Goal: Contribute content: Add original content to the website for others to see

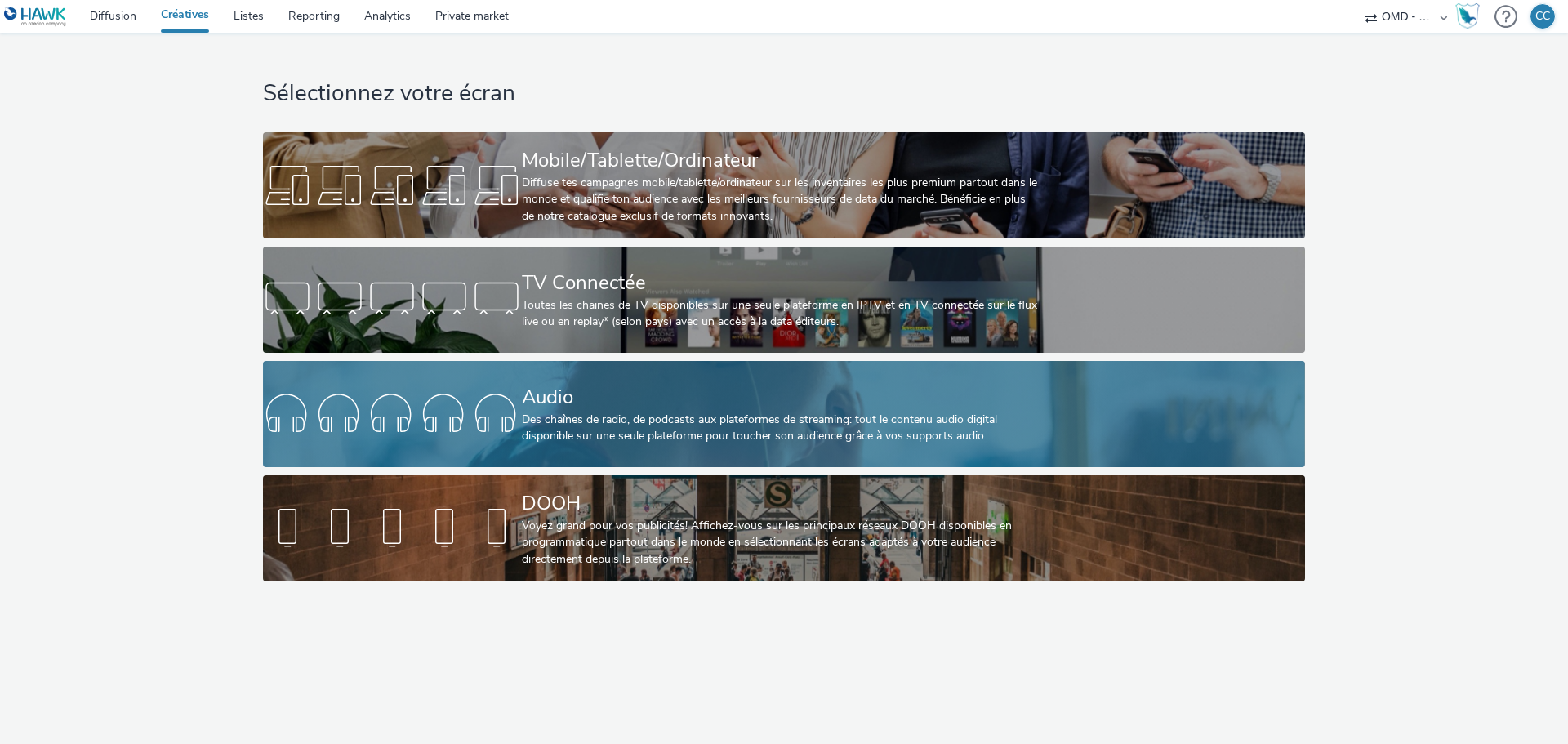
click at [671, 462] on div "Audio Des chaînes de radio, de podcasts aux plateformes de streaming: tout le c…" at bounding box center [781, 413] width 518 height 106
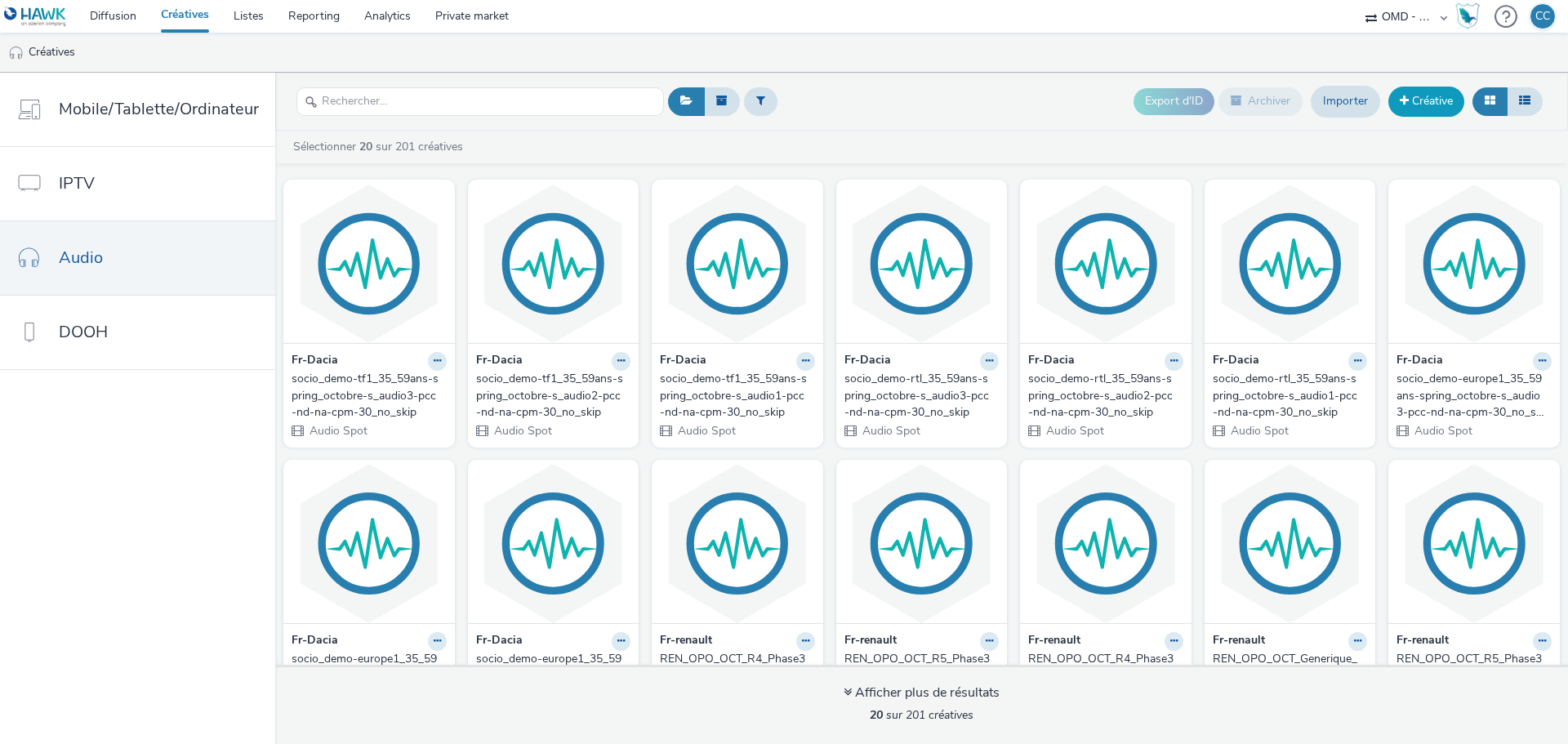
click at [1413, 105] on link "Créative" at bounding box center [1427, 101] width 76 height 30
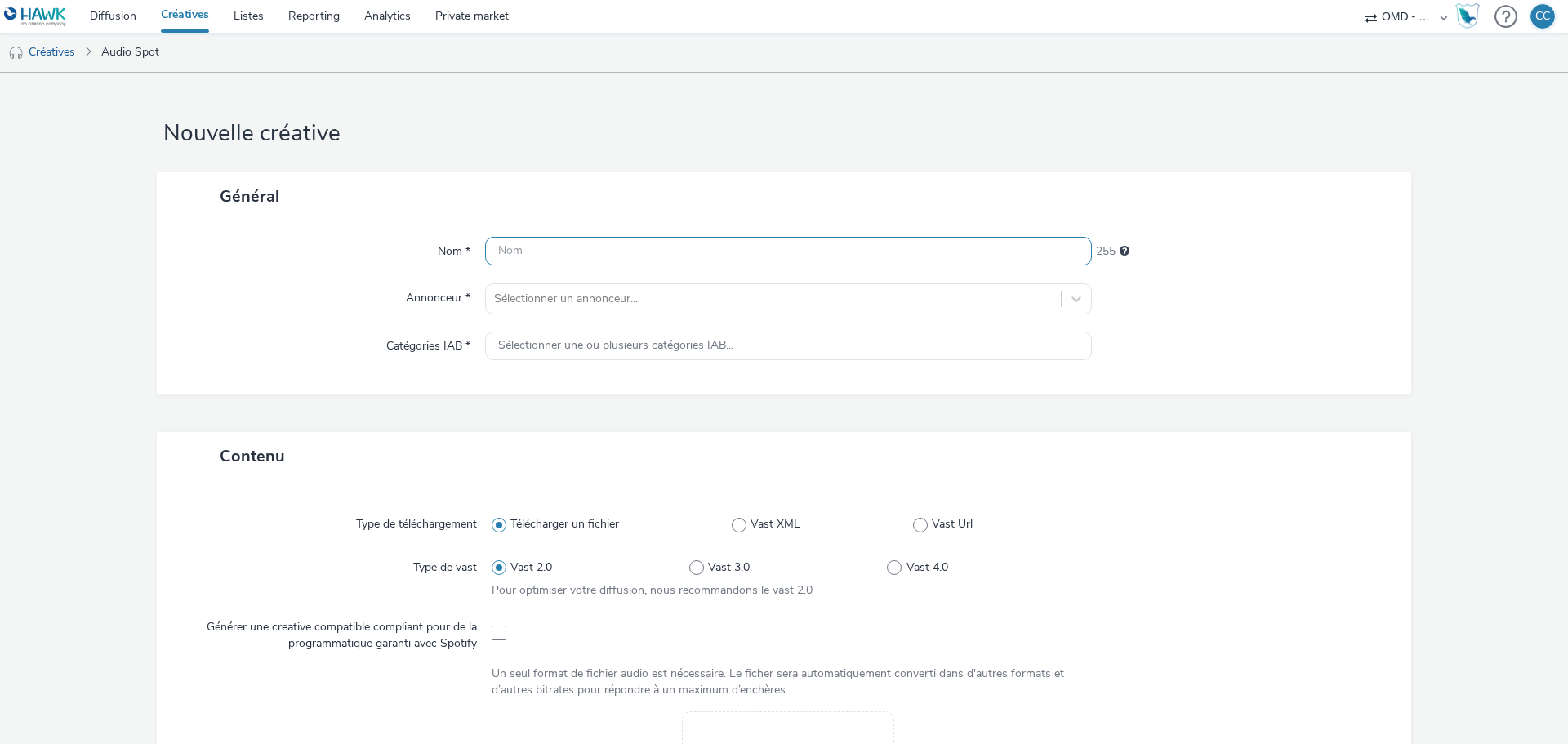
click at [721, 242] on input "text" at bounding box center [789, 251] width 607 height 29
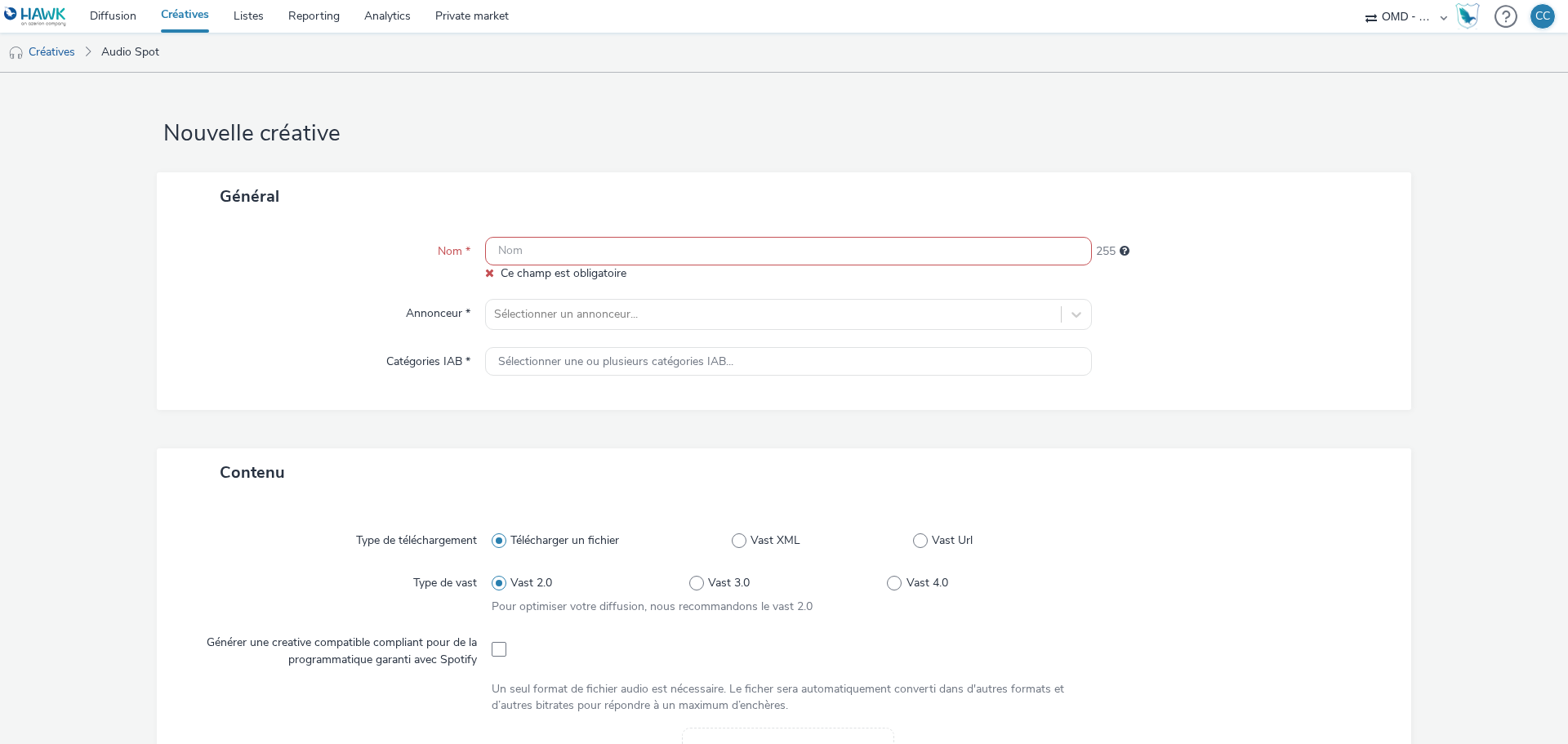
click at [568, 251] on input "text" at bounding box center [789, 251] width 607 height 29
paste input "contextual-pg_spotify-incar_vehicule_hev_ev-3p-pg-spotify-s_audio-multi_devices…"
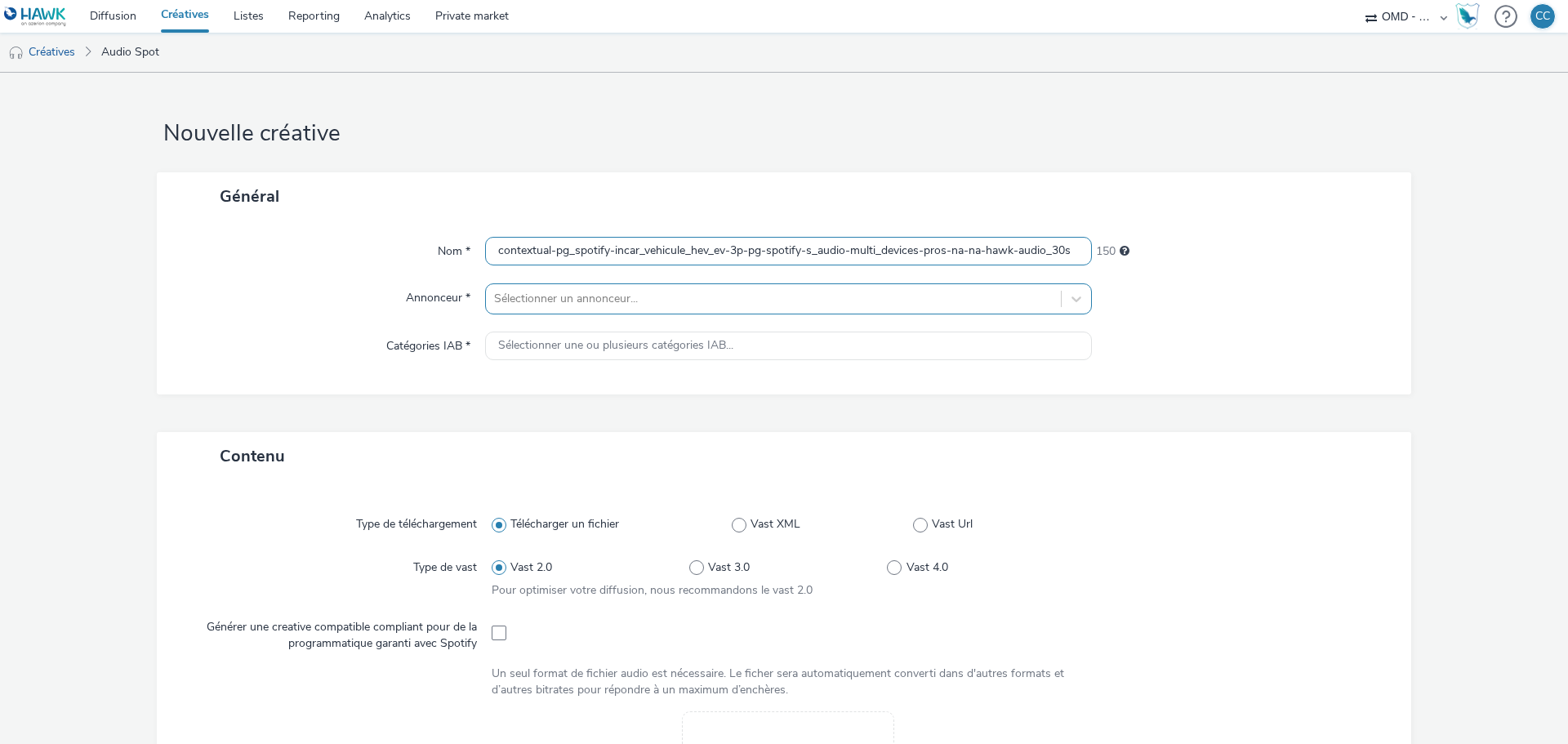
type input "contextual-pg_spotify-incar_vehicule_hev_ev-3p-pg-spotify-s_audio-multi_devices…"
click at [546, 302] on div at bounding box center [774, 299] width 559 height 20
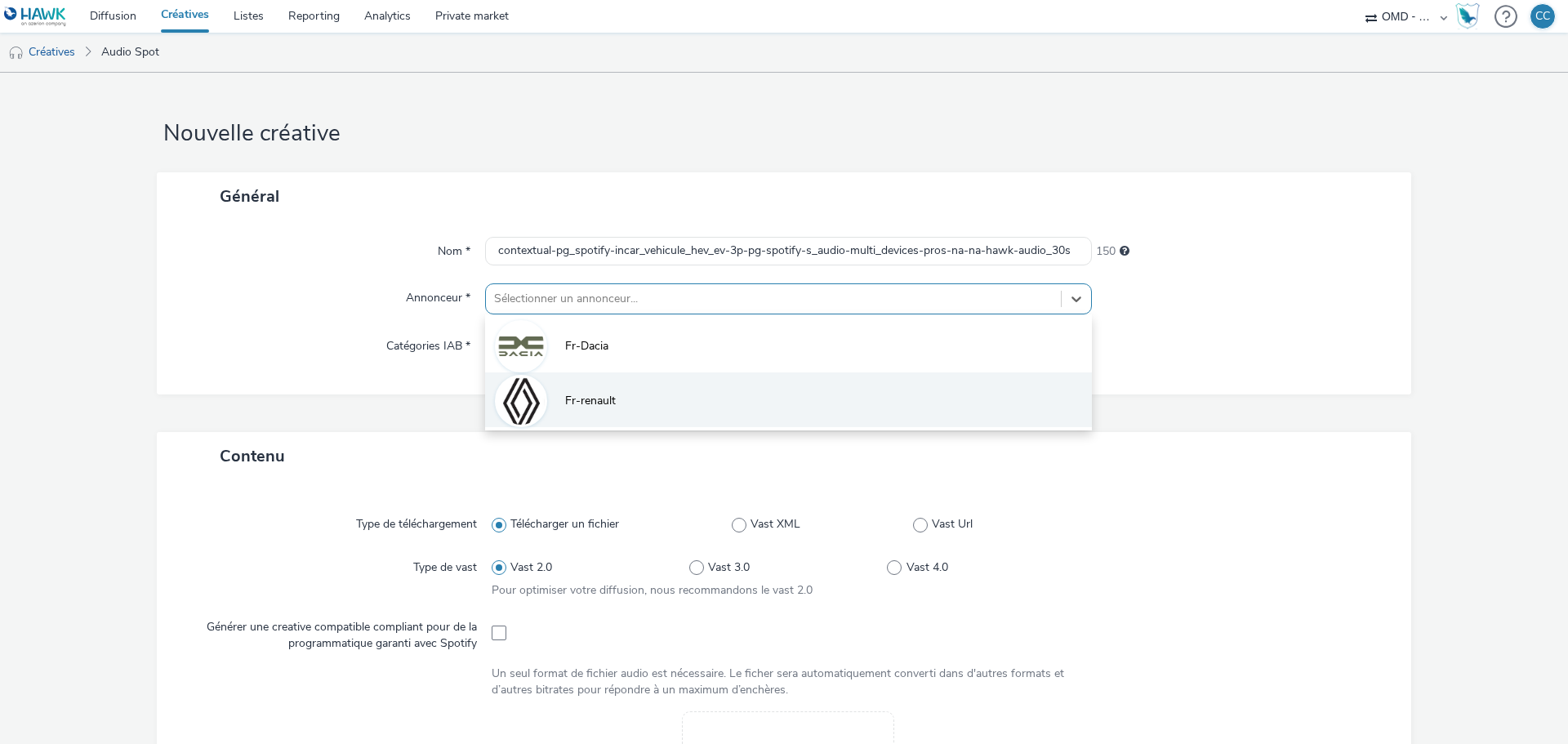
click at [577, 400] on span "Fr-renault" at bounding box center [590, 401] width 51 height 16
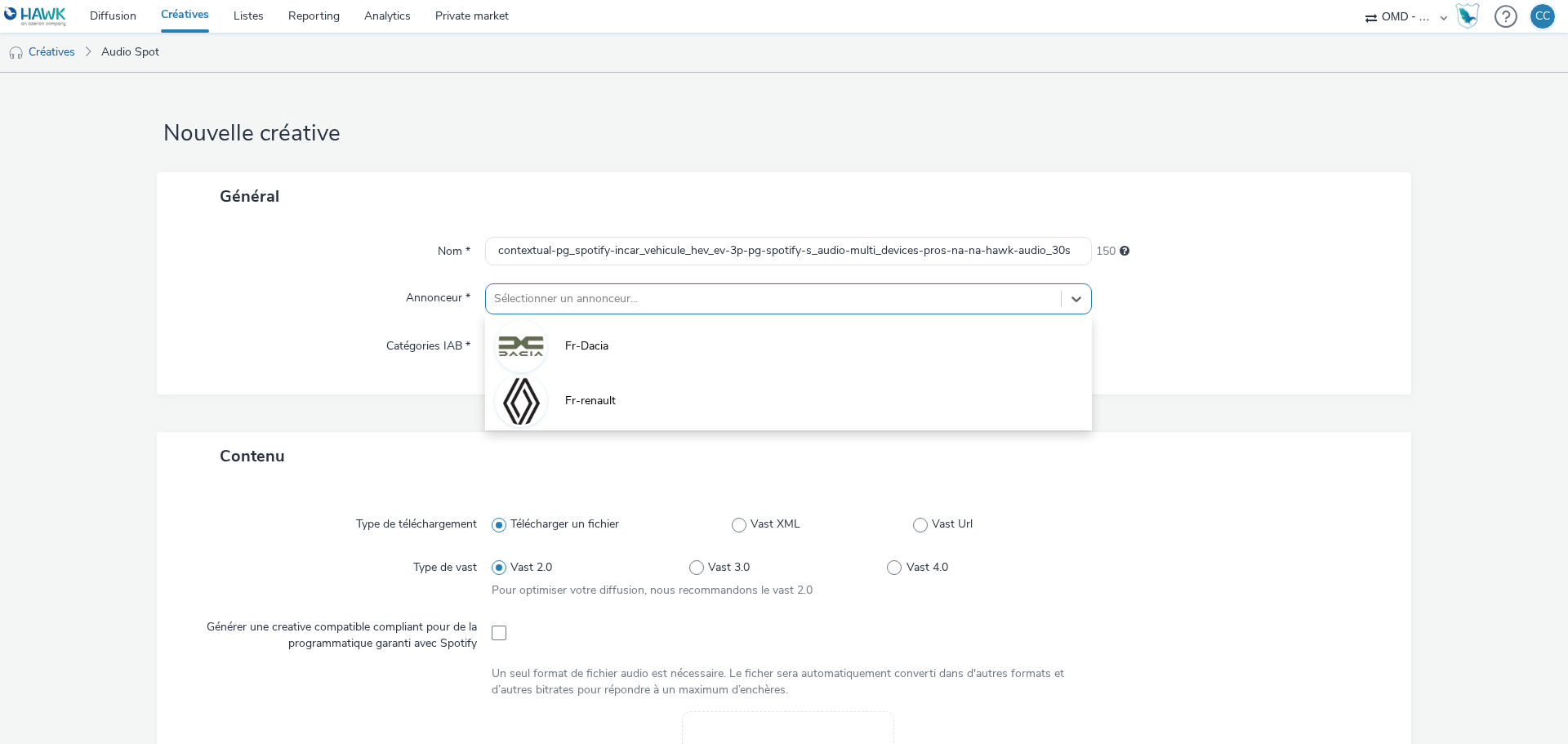
type input "[URL][DOMAIN_NAME]"
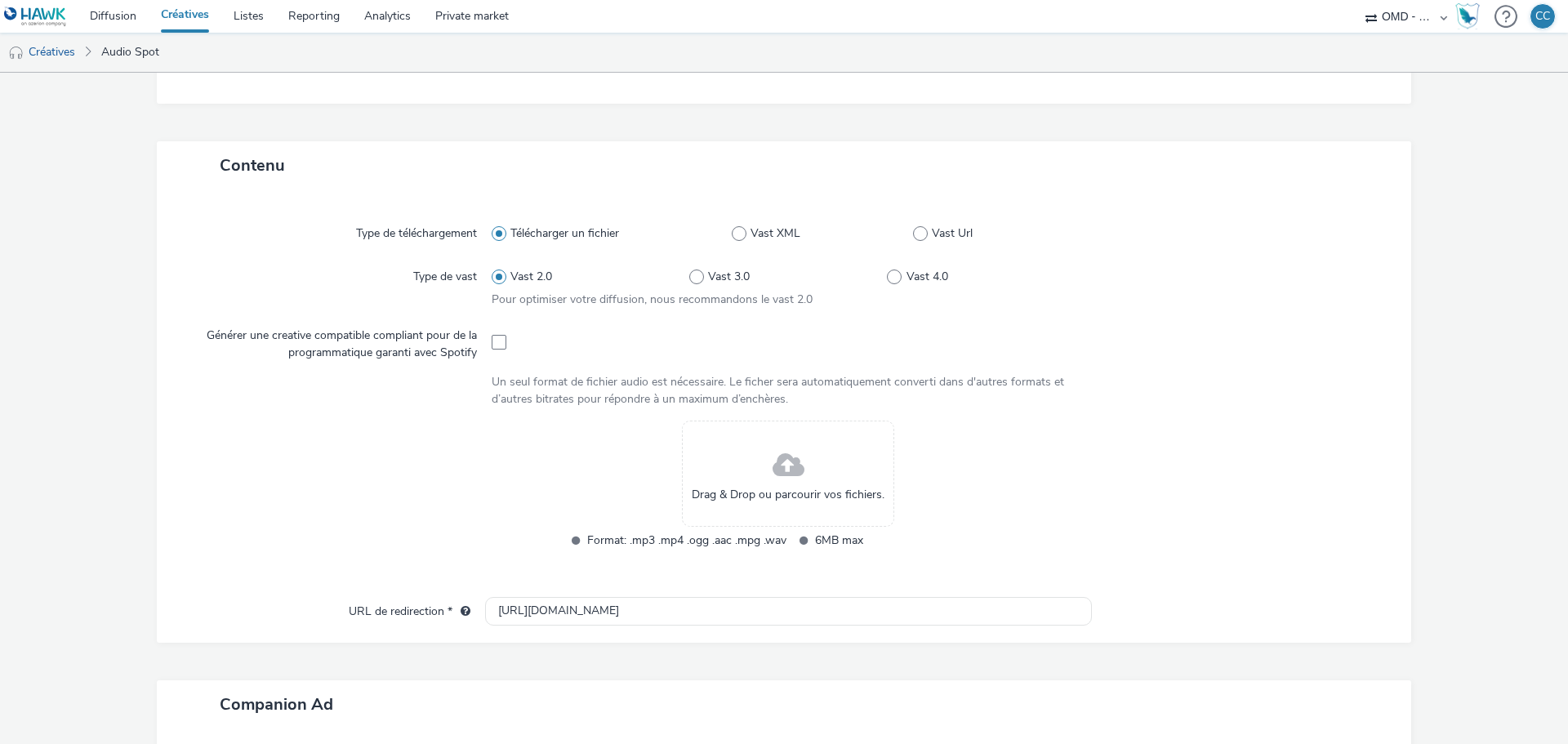
scroll to position [490, 0]
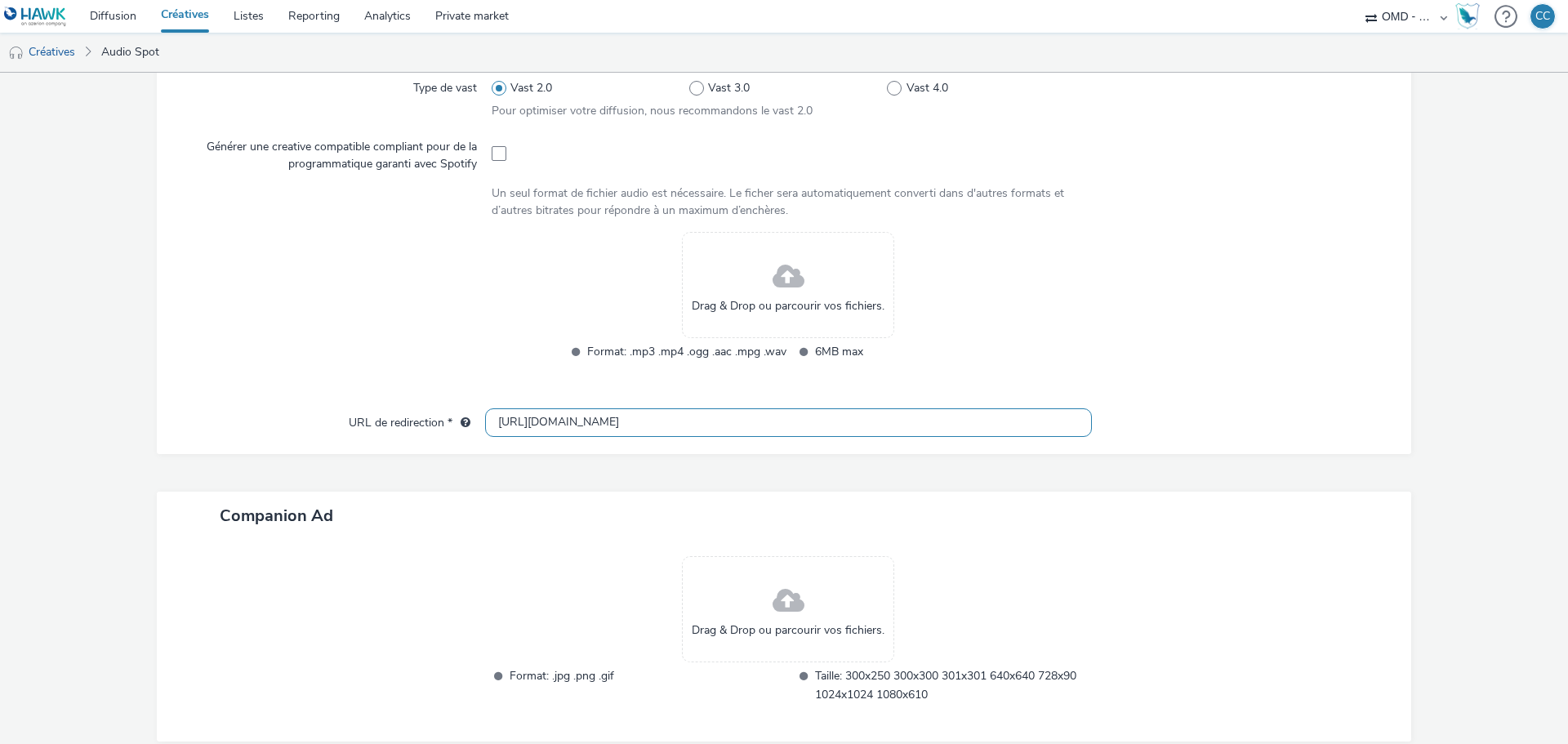
drag, startPoint x: 590, startPoint y: 420, endPoint x: 437, endPoint y: 424, distance: 153.1
click at [437, 424] on div "URL de redirection * [URL][DOMAIN_NAME]" at bounding box center [784, 423] width 1222 height 30
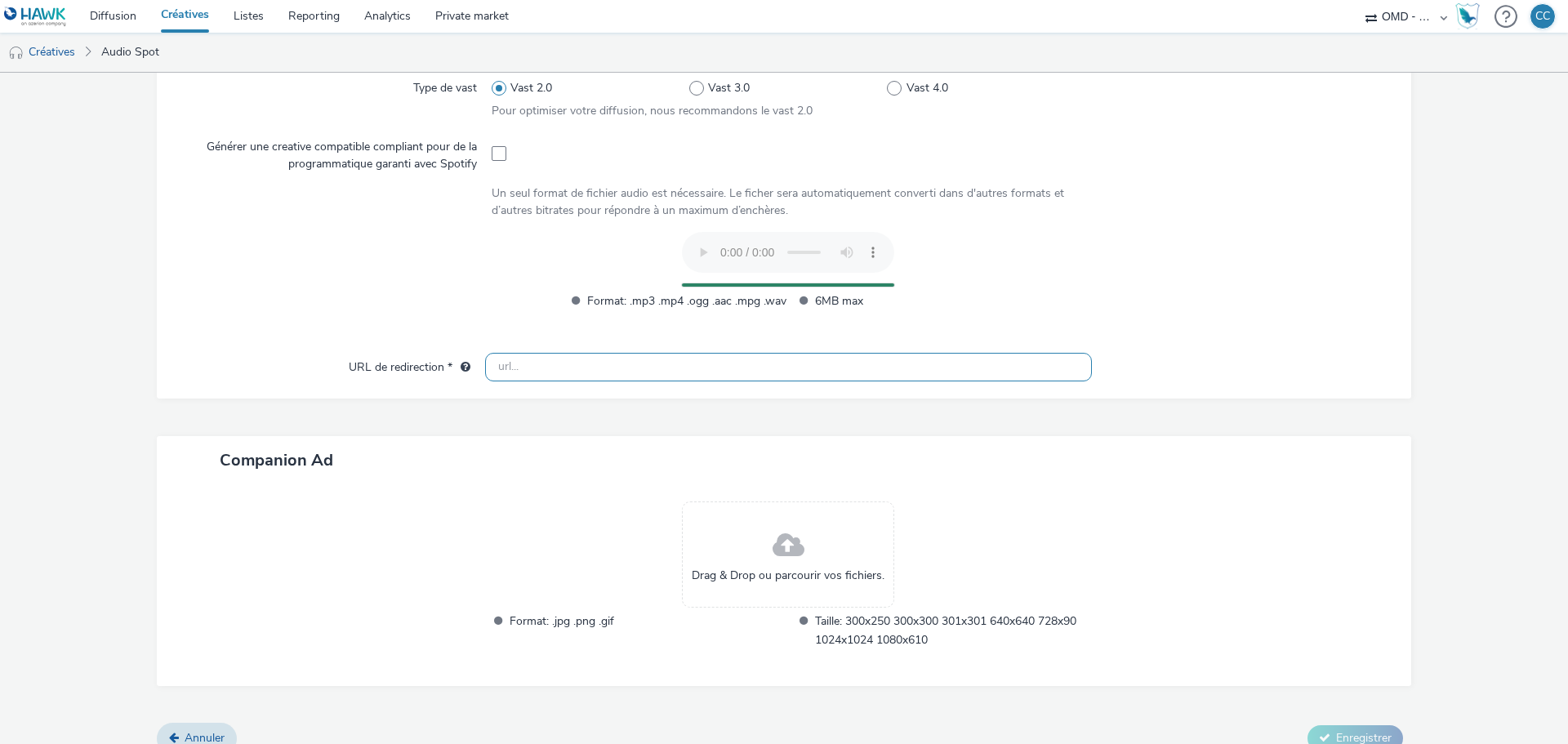
click at [502, 363] on input "text" at bounding box center [789, 367] width 607 height 29
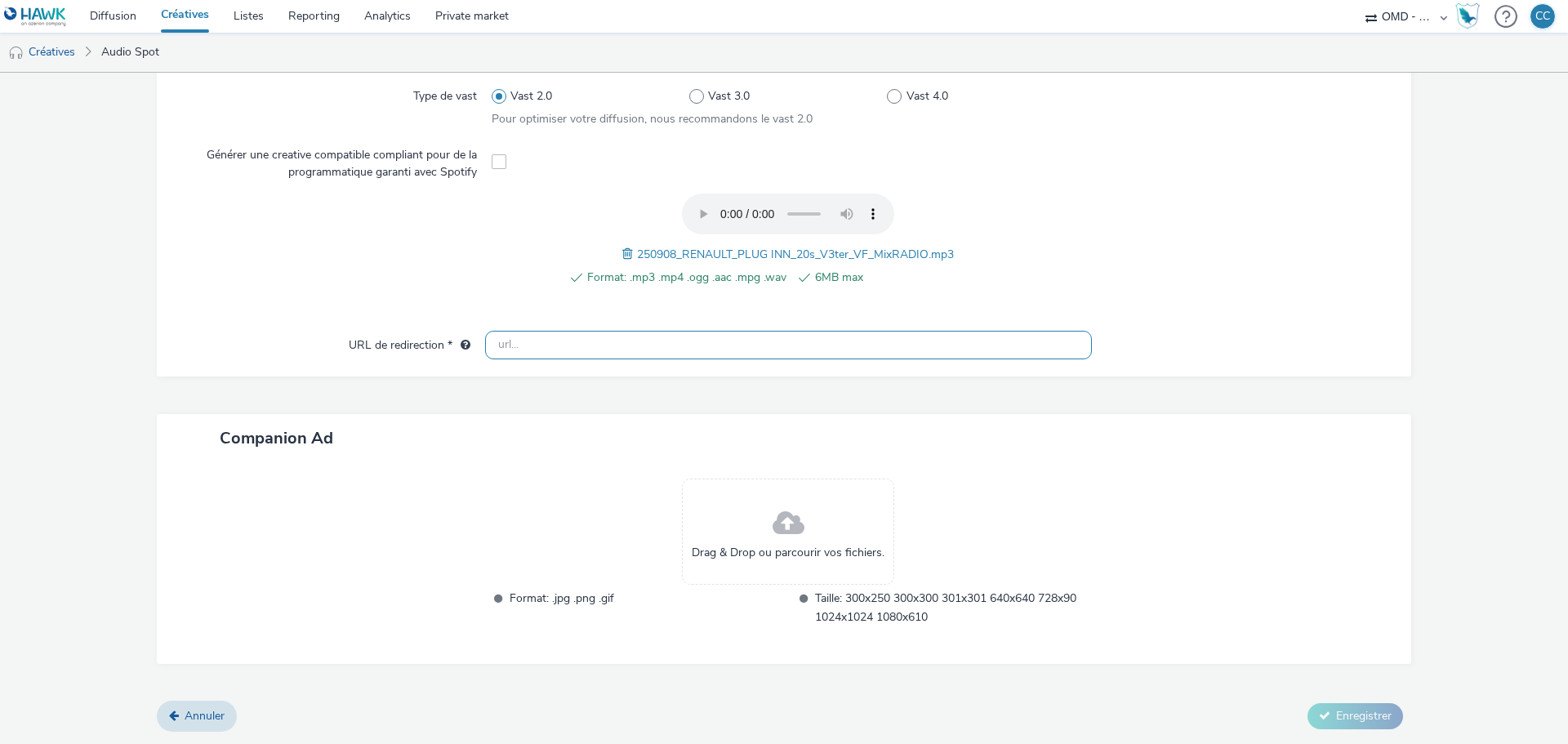
scroll to position [481, 0]
click at [1185, 264] on div at bounding box center [1234, 250] width 297 height 110
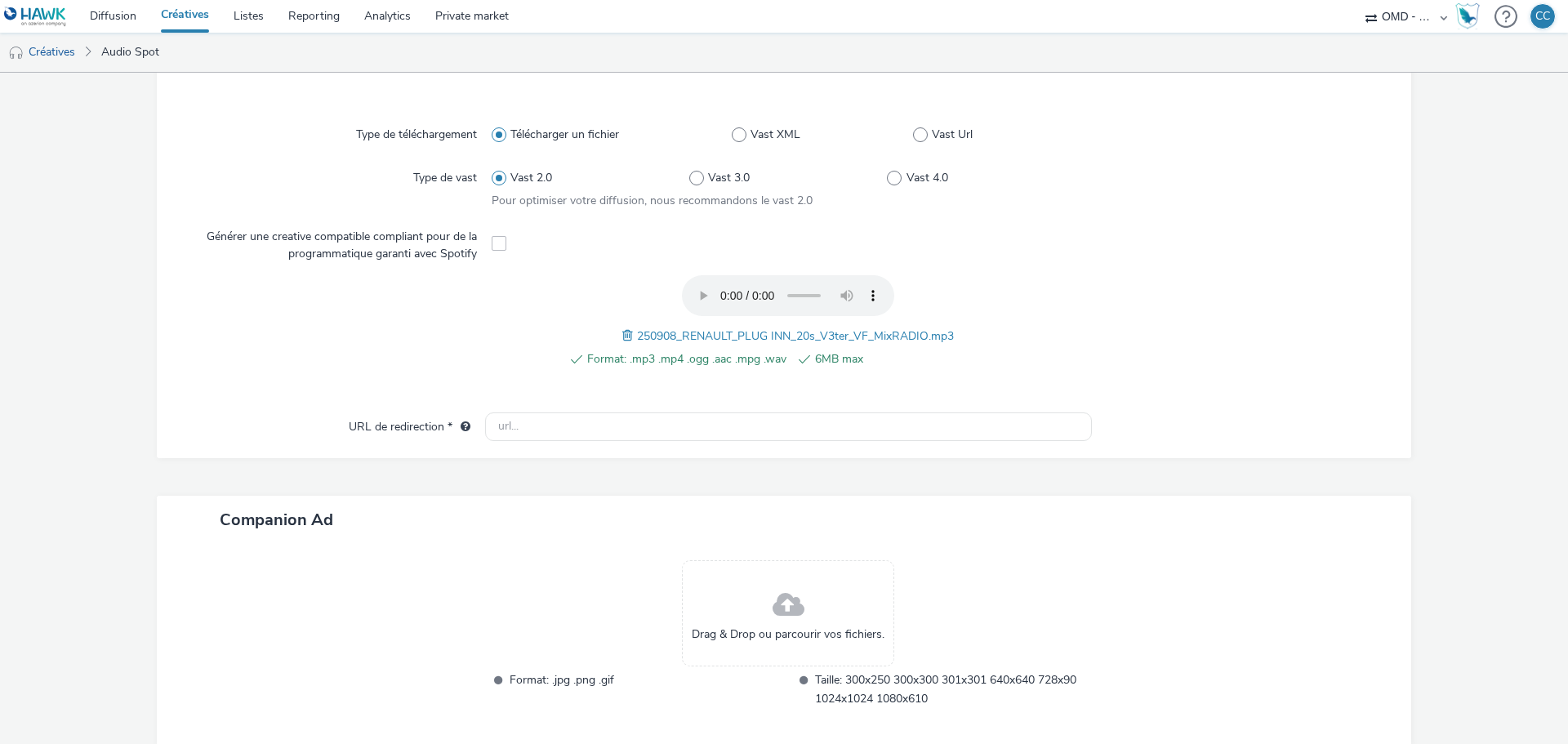
scroll to position [400, 0]
click at [657, 422] on input "text" at bounding box center [789, 428] width 607 height 29
paste input "https://ad.doubleclick.net/ddm/trackclk/N5648.5731497PROGIN-HAWKS0/B34407633.43…"
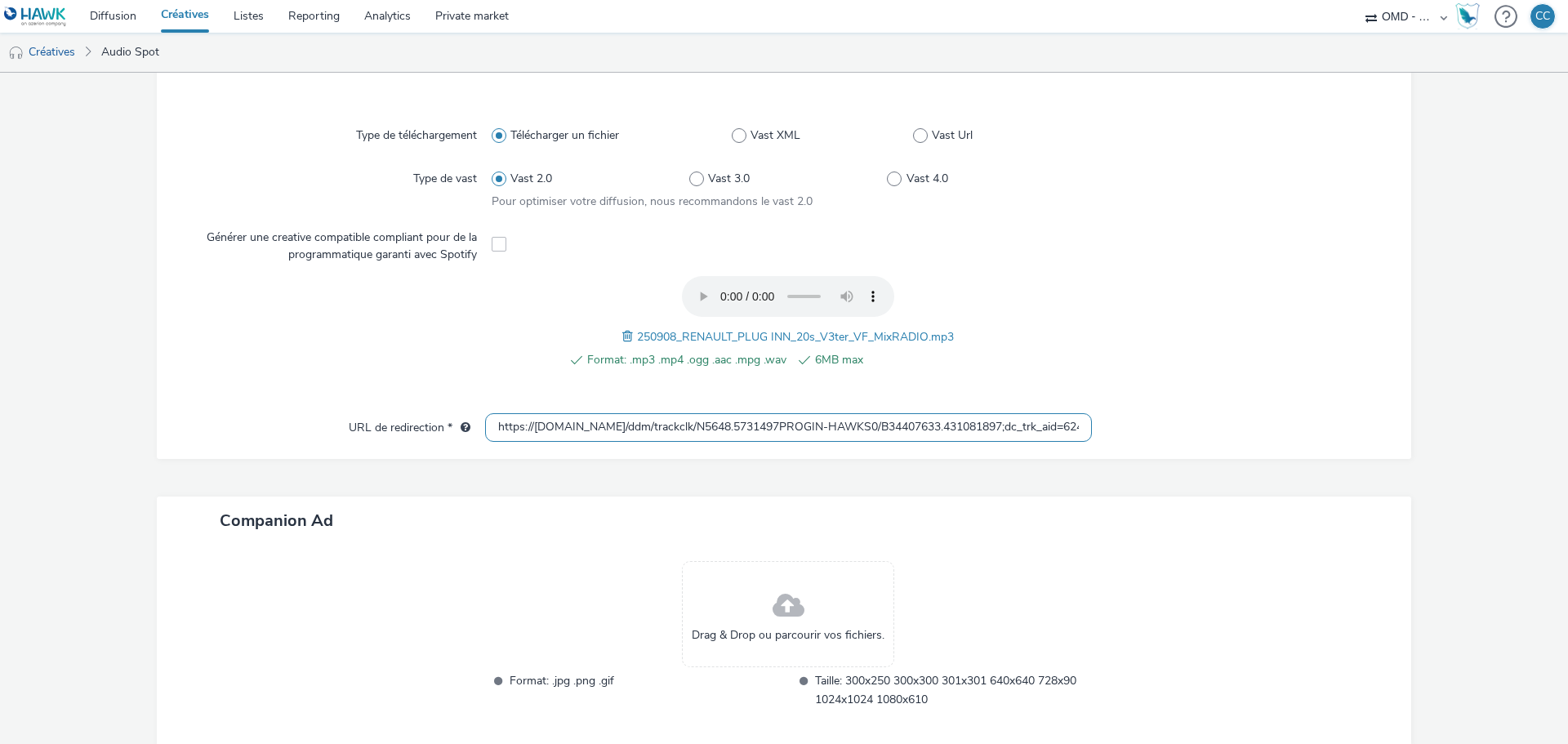
scroll to position [0, 840]
type input "https://ad.doubleclick.net/ddm/trackclk/N5648.5731497PROGIN-HAWKS0/B34407633.43…"
click at [1185, 379] on form "Nouvelle créative Général Nom * contextual-pg_spotify-incar_vehicule_hev_ev-3p-…" at bounding box center [784, 250] width 1568 height 1154
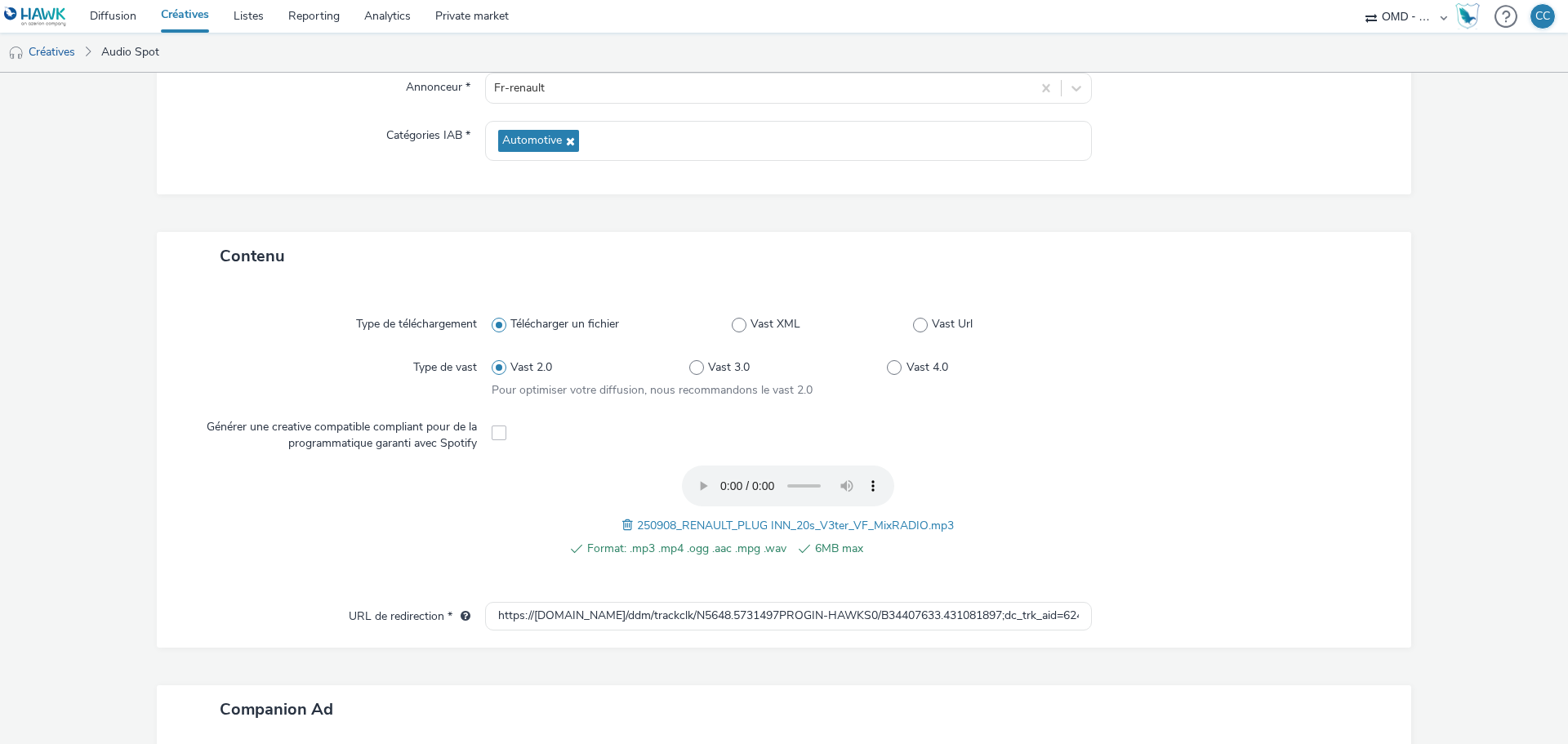
scroll to position [556, 0]
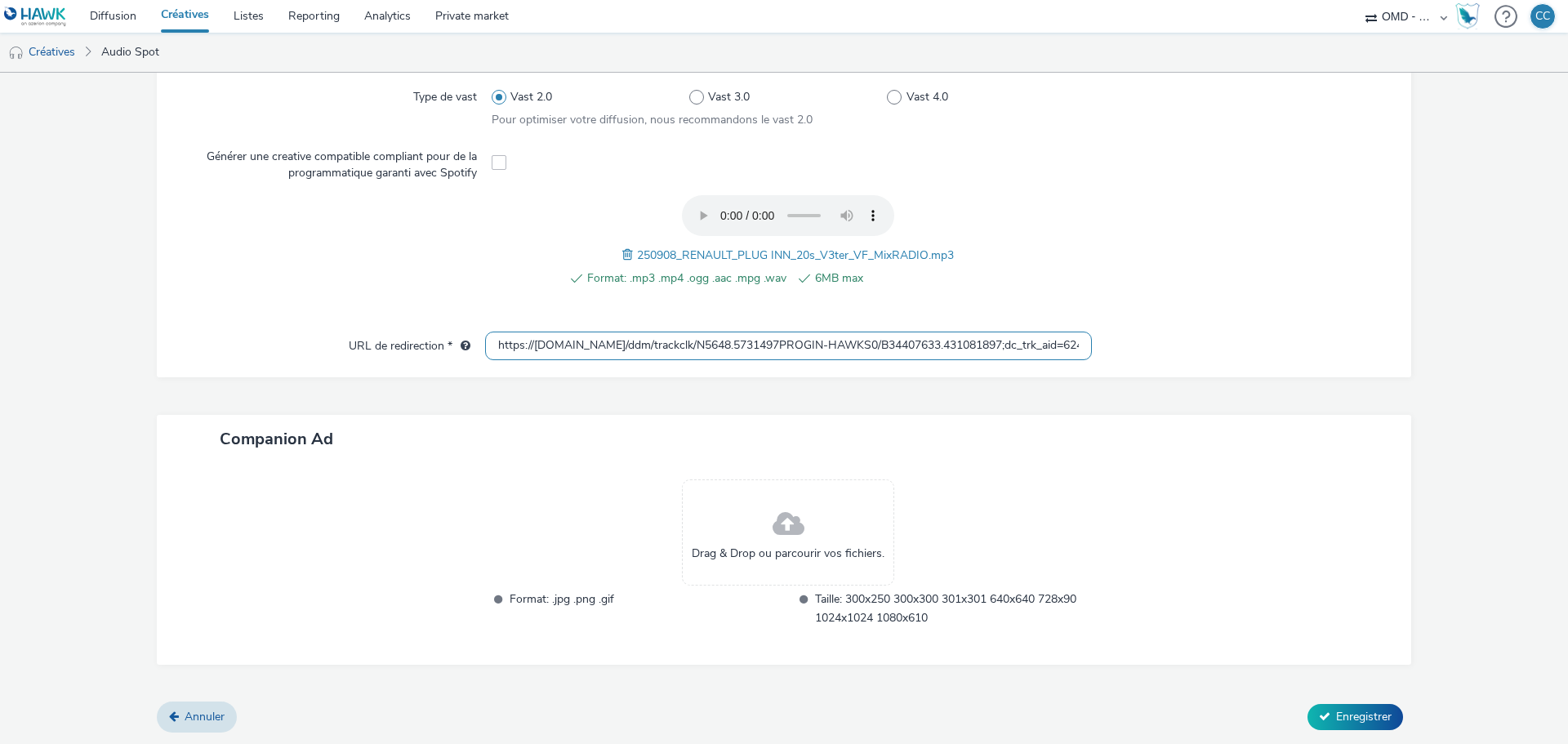
click at [988, 348] on input "https://ad.doubleclick.net/ddm/trackclk/N5648.5731497PROGIN-HAWKS0/B34407633.43…" at bounding box center [789, 346] width 607 height 29
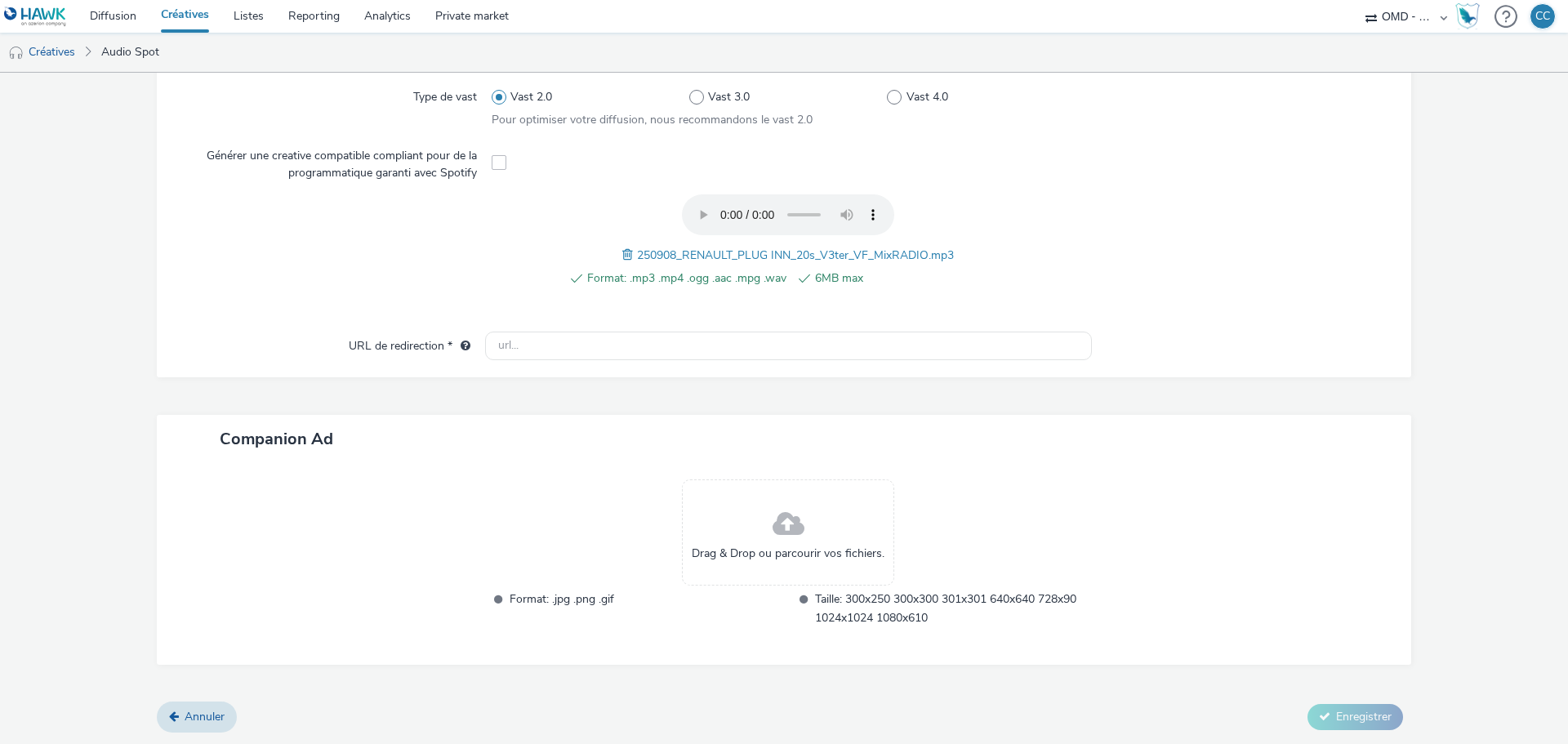
click at [1007, 446] on div "Companion Ad" at bounding box center [784, 438] width 1254 height 48
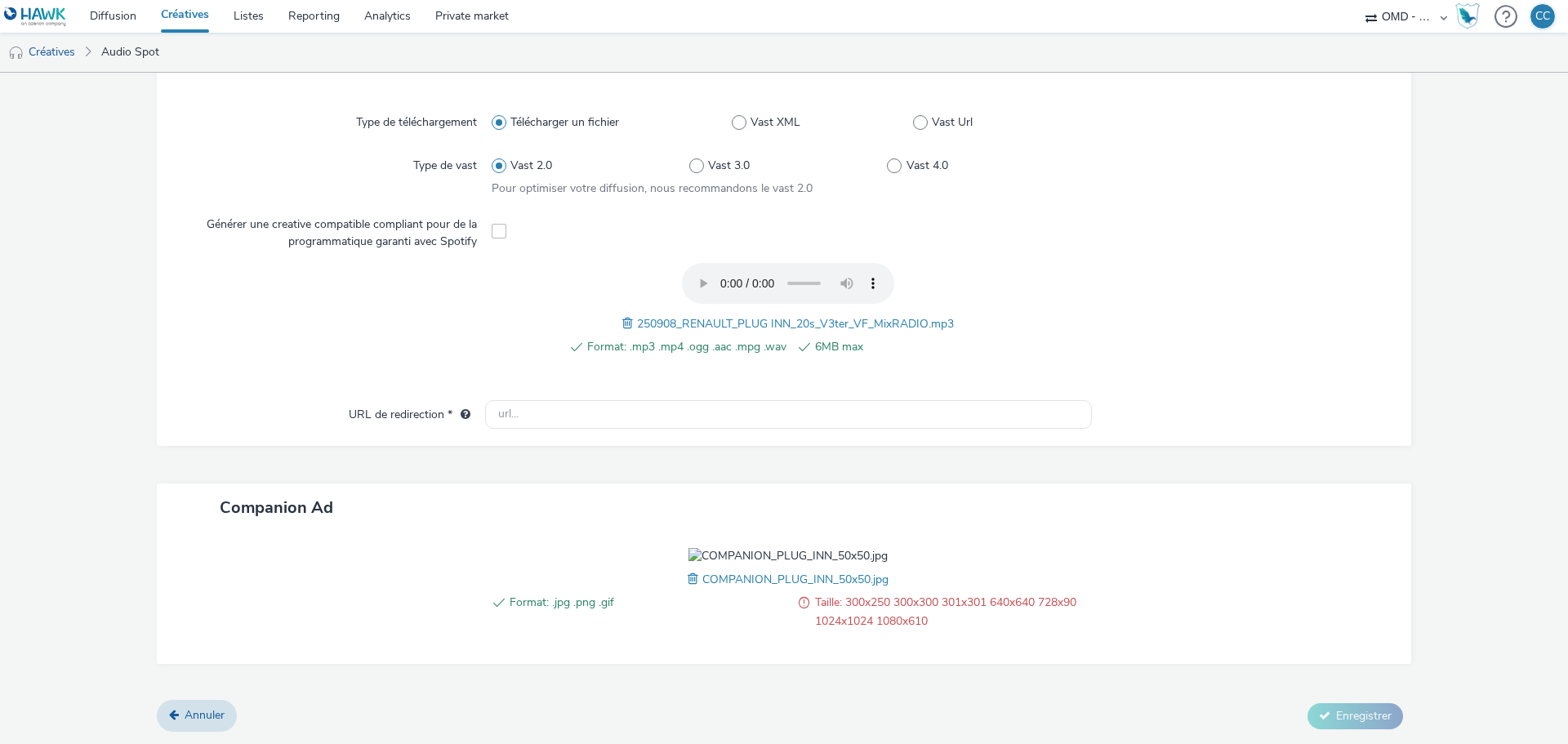
scroll to position [506, 0]
click at [812, 548] on img at bounding box center [788, 556] width 200 height 16
click at [1028, 548] on div "Format: .jpg .png .gif Taille: 300x250 300x300 301x301 640x640 728x90 1024x1024…" at bounding box center [789, 597] width 607 height 99
click at [548, 400] on input "text" at bounding box center [789, 415] width 607 height 29
paste input "[URL][DOMAIN_NAME]"
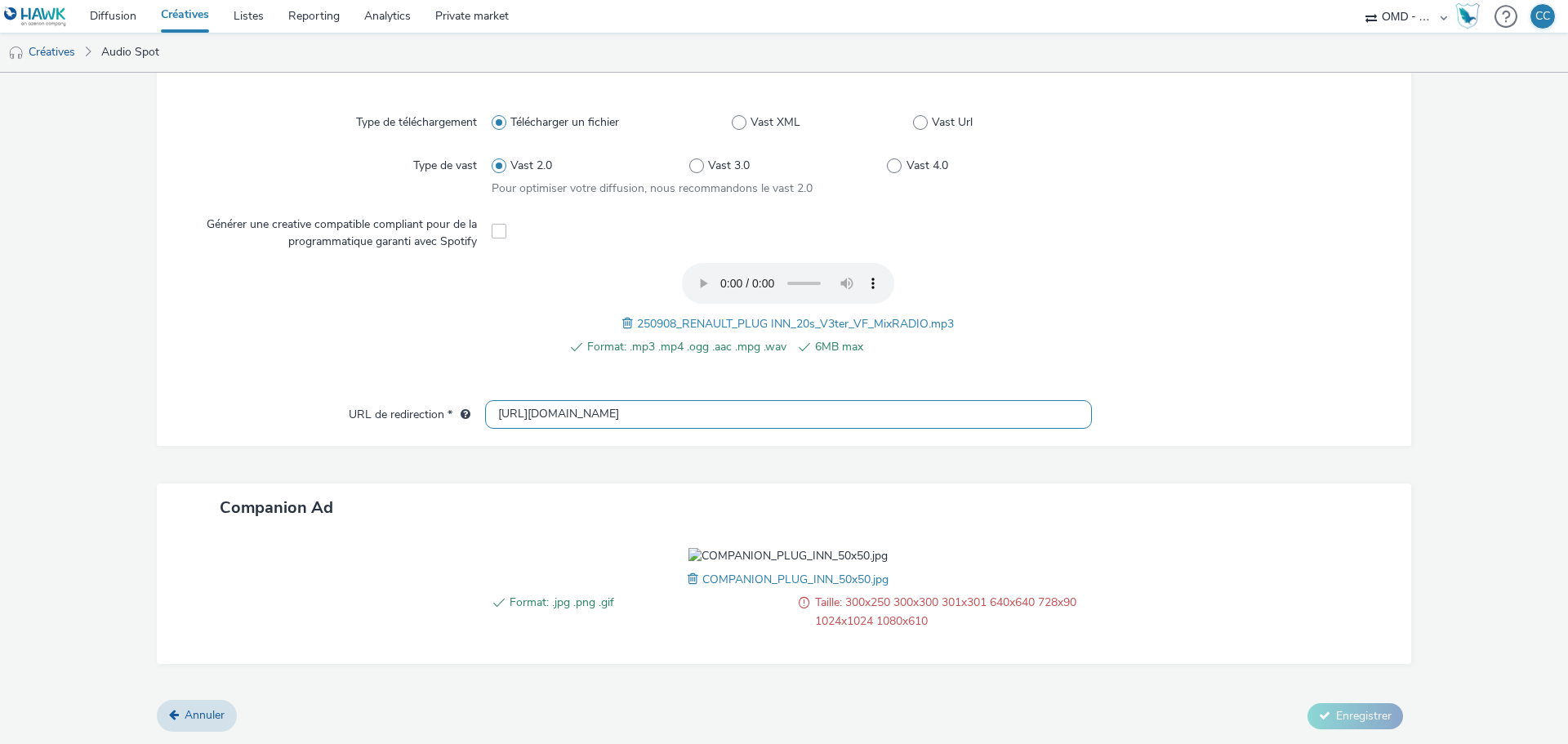
type input "[URL][DOMAIN_NAME]"
drag, startPoint x: 492, startPoint y: 457, endPoint x: 634, endPoint y: 505, distance: 149.9
click at [497, 548] on div "Format: .jpg .png .gif Taille: 300x250 300x300 301x301 640x640 728x90 1024x1024…" at bounding box center [789, 597] width 607 height 99
click at [688, 581] on span at bounding box center [695, 579] width 14 height 18
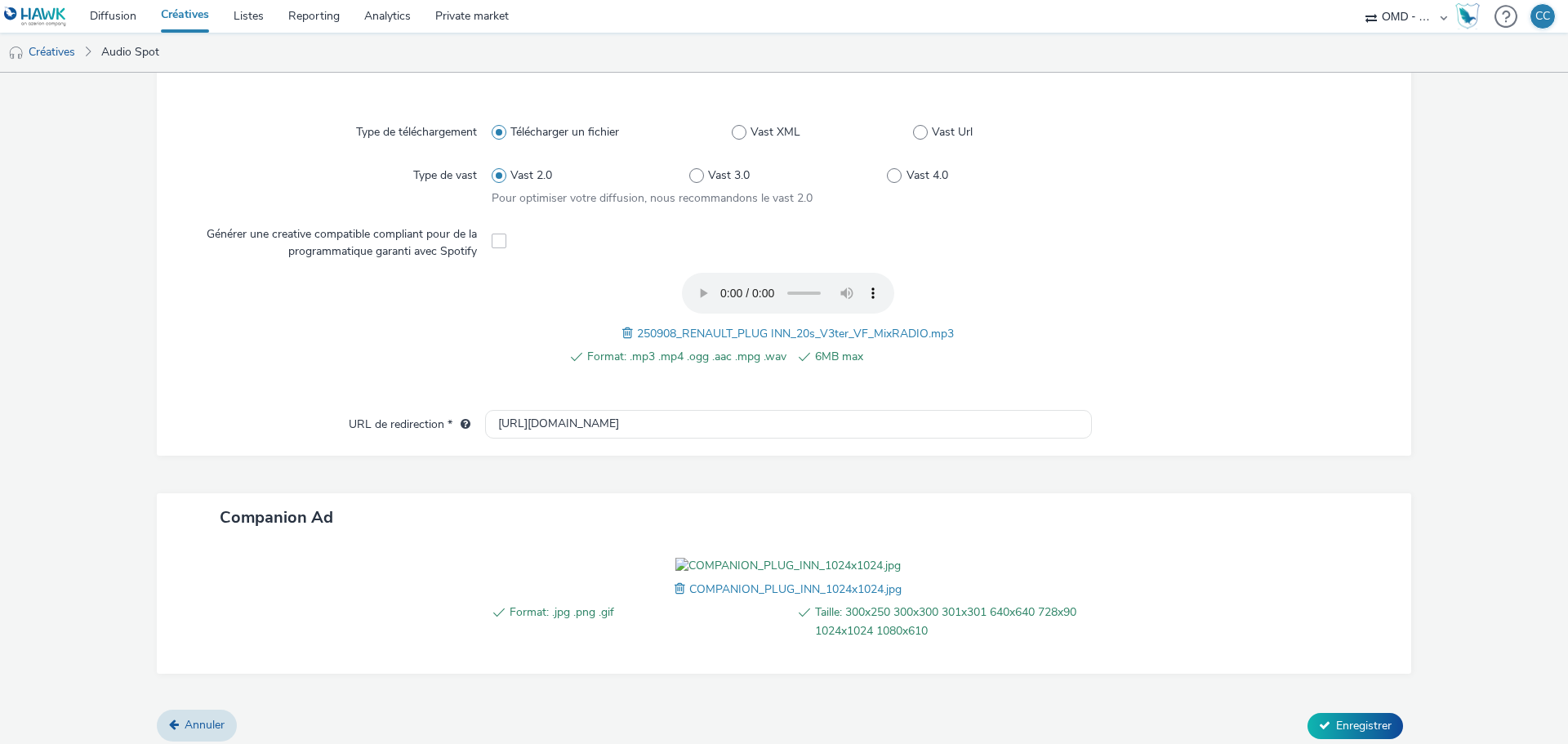
scroll to position [409, 0]
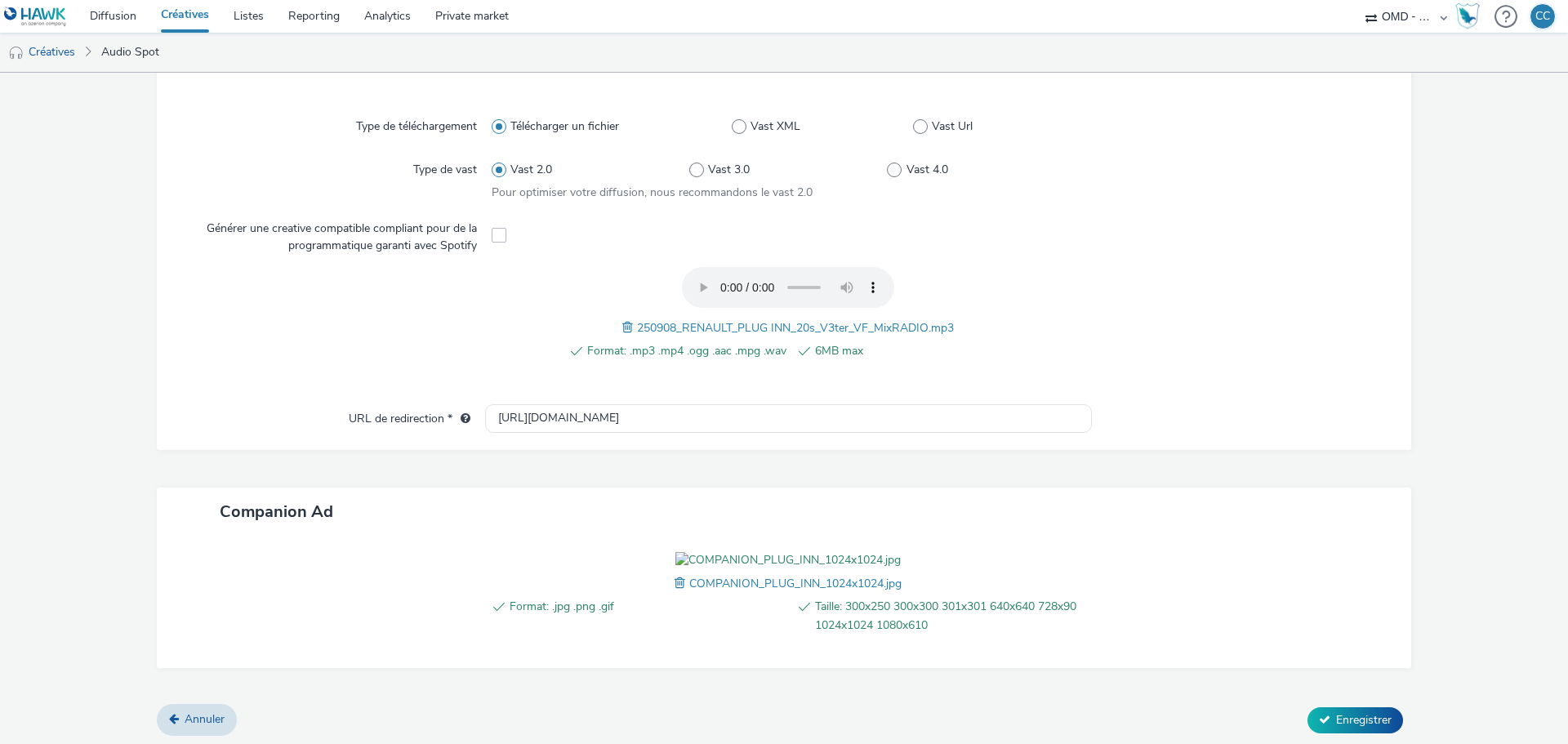
click at [493, 233] on span at bounding box center [499, 235] width 14 height 14
click at [498, 236] on span at bounding box center [499, 235] width 14 height 14
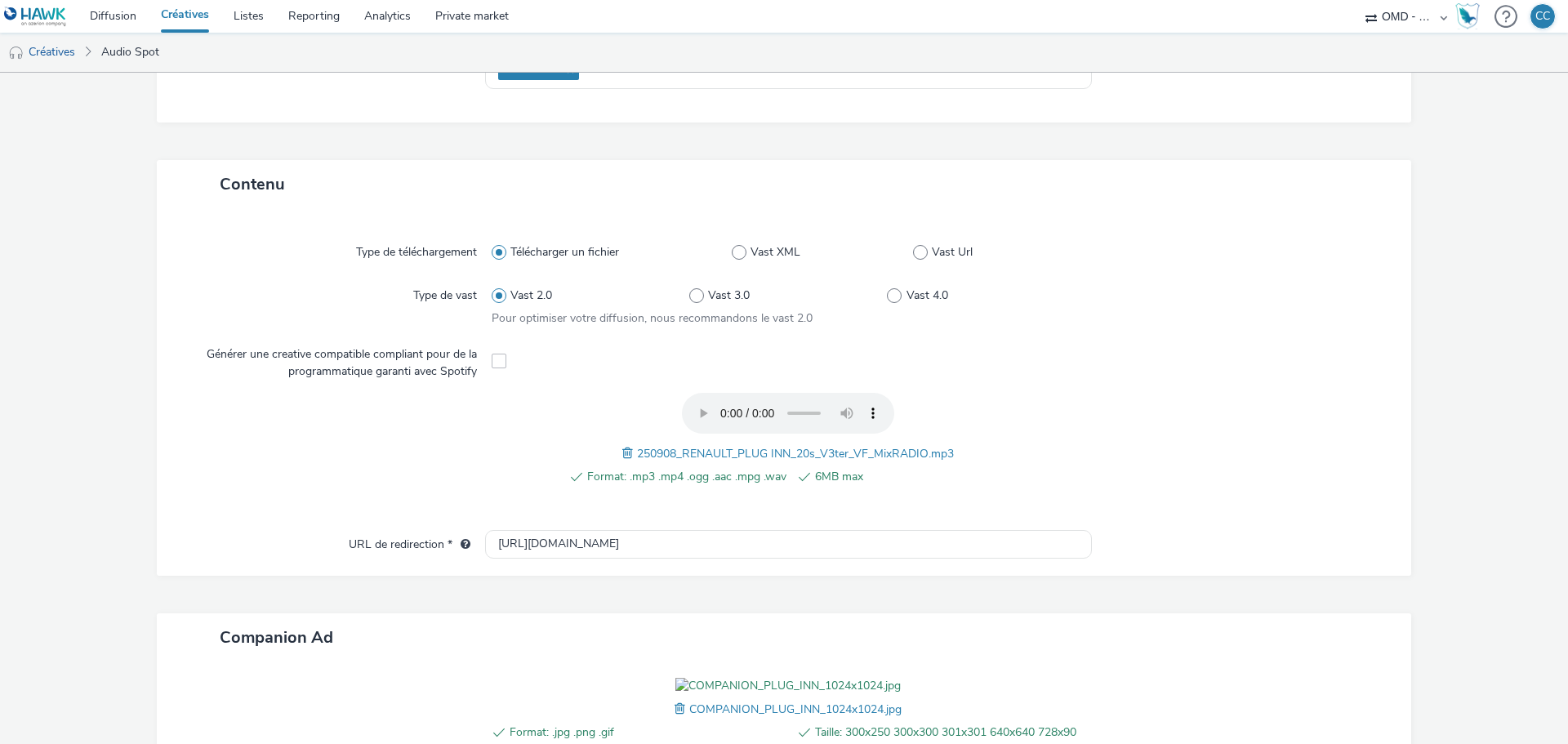
scroll to position [245, 0]
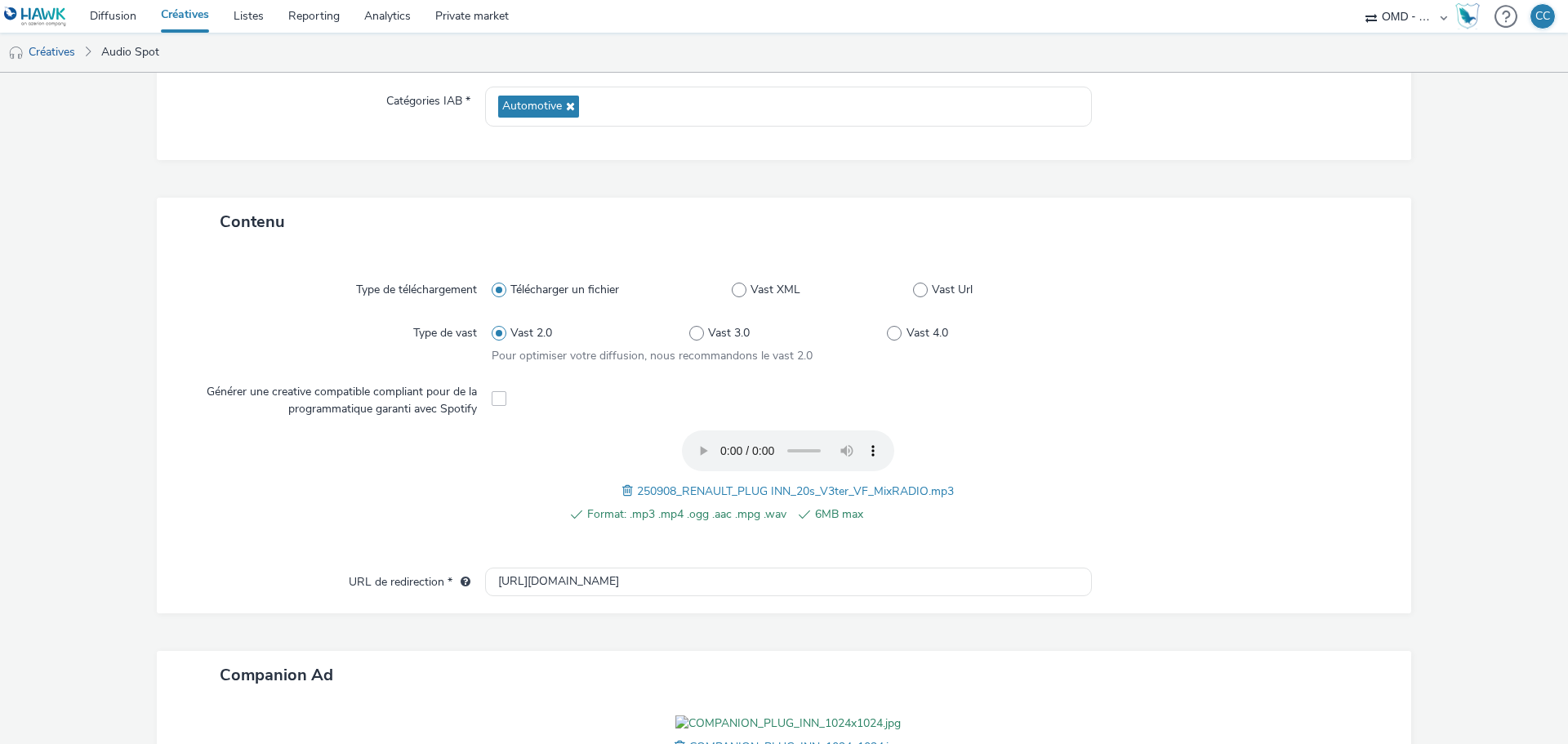
click at [497, 397] on span at bounding box center [499, 399] width 14 height 14
click at [623, 489] on span at bounding box center [630, 491] width 14 height 18
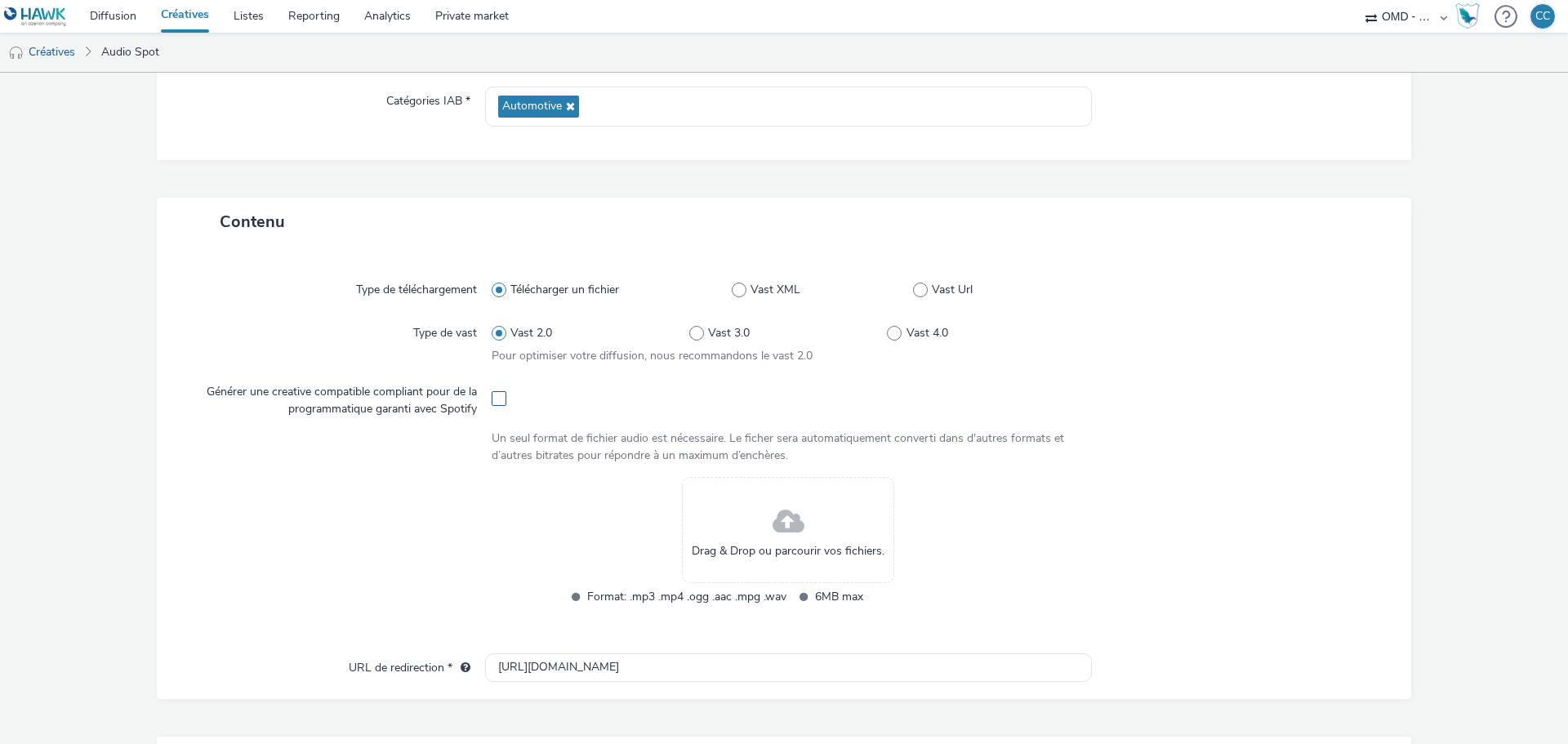
click at [499, 395] on span at bounding box center [499, 399] width 14 height 14
checkbox input "true"
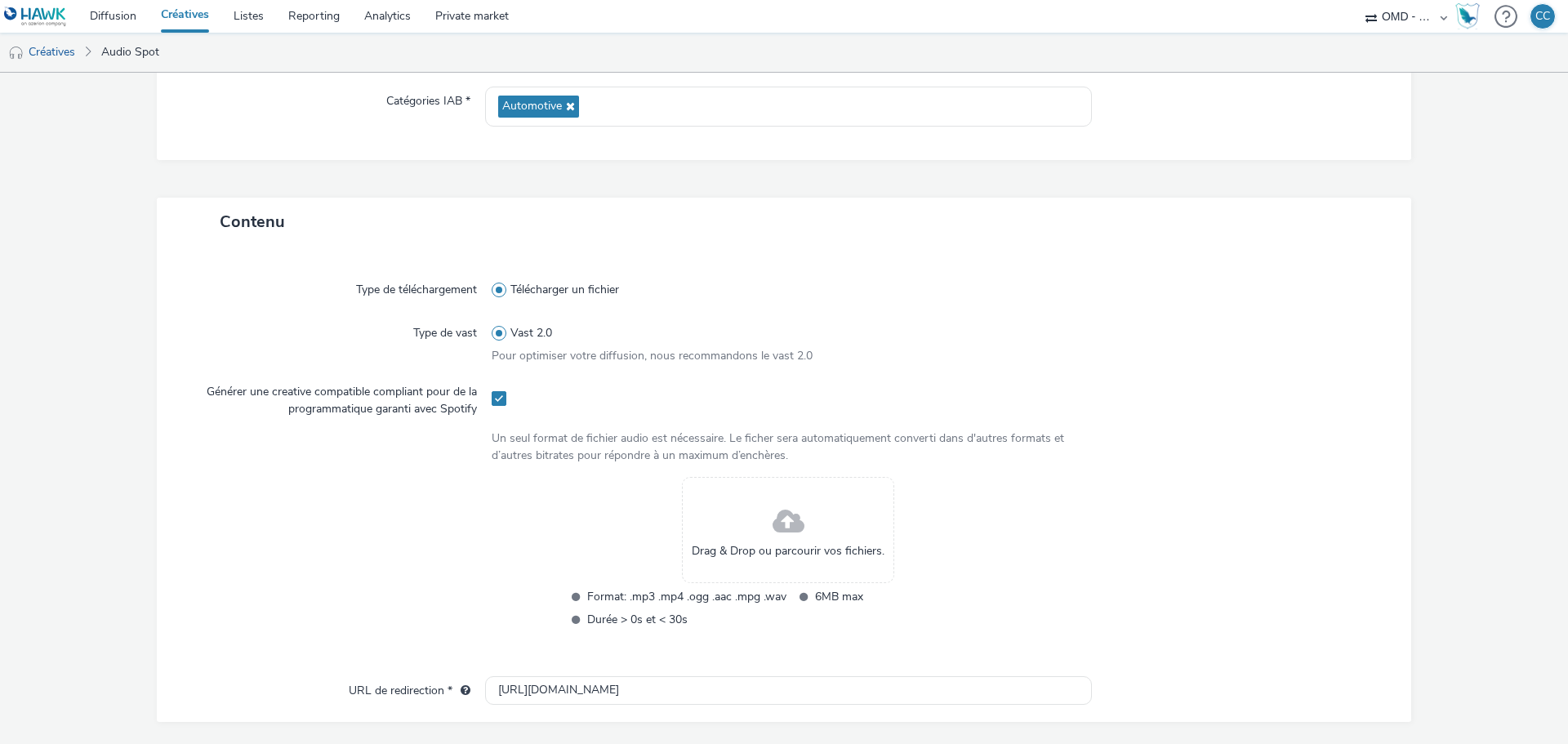
click at [734, 529] on div "Drag & Drop ou parcourir vos fichiers." at bounding box center [788, 530] width 212 height 106
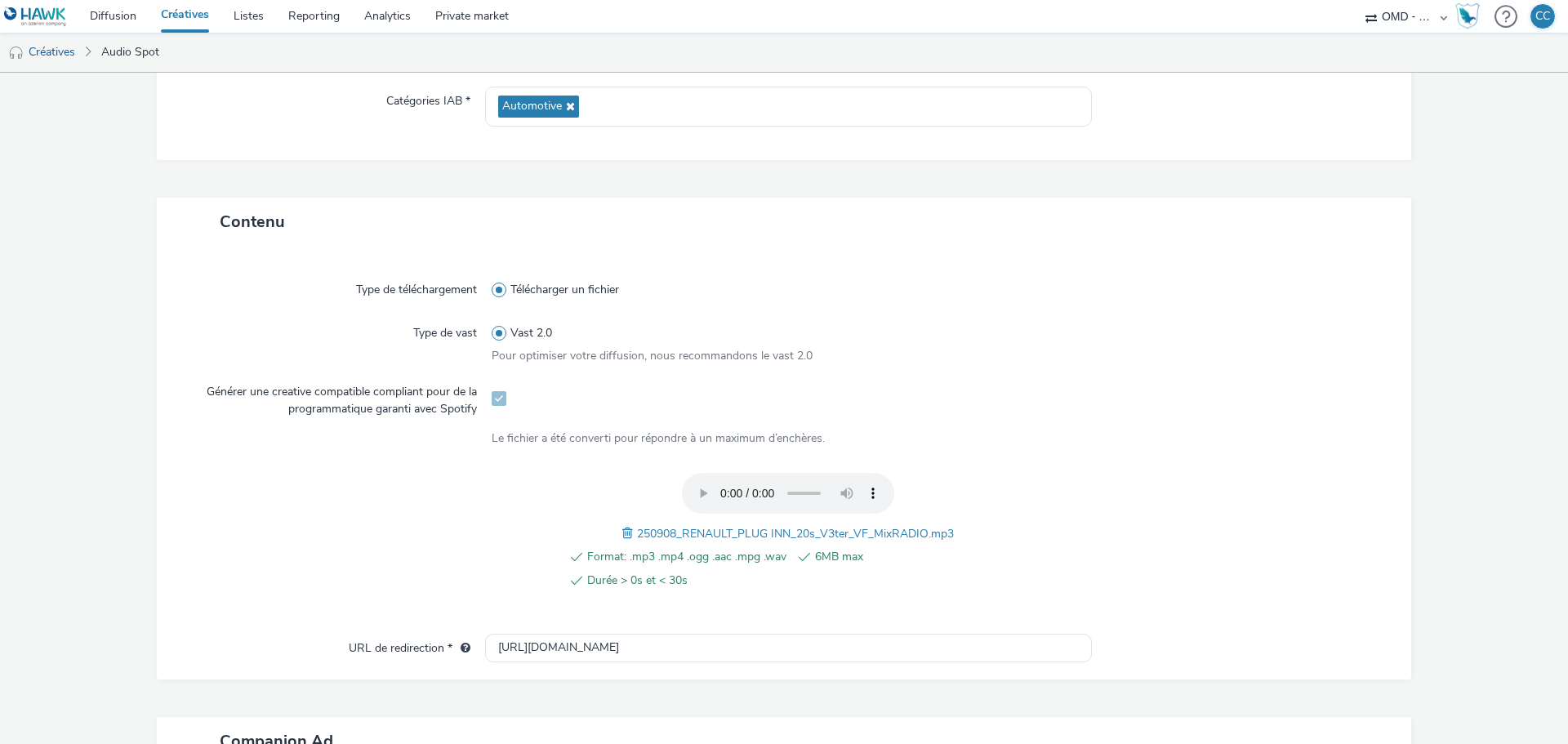
click at [1007, 548] on span "6MB max" at bounding box center [915, 558] width 200 height 20
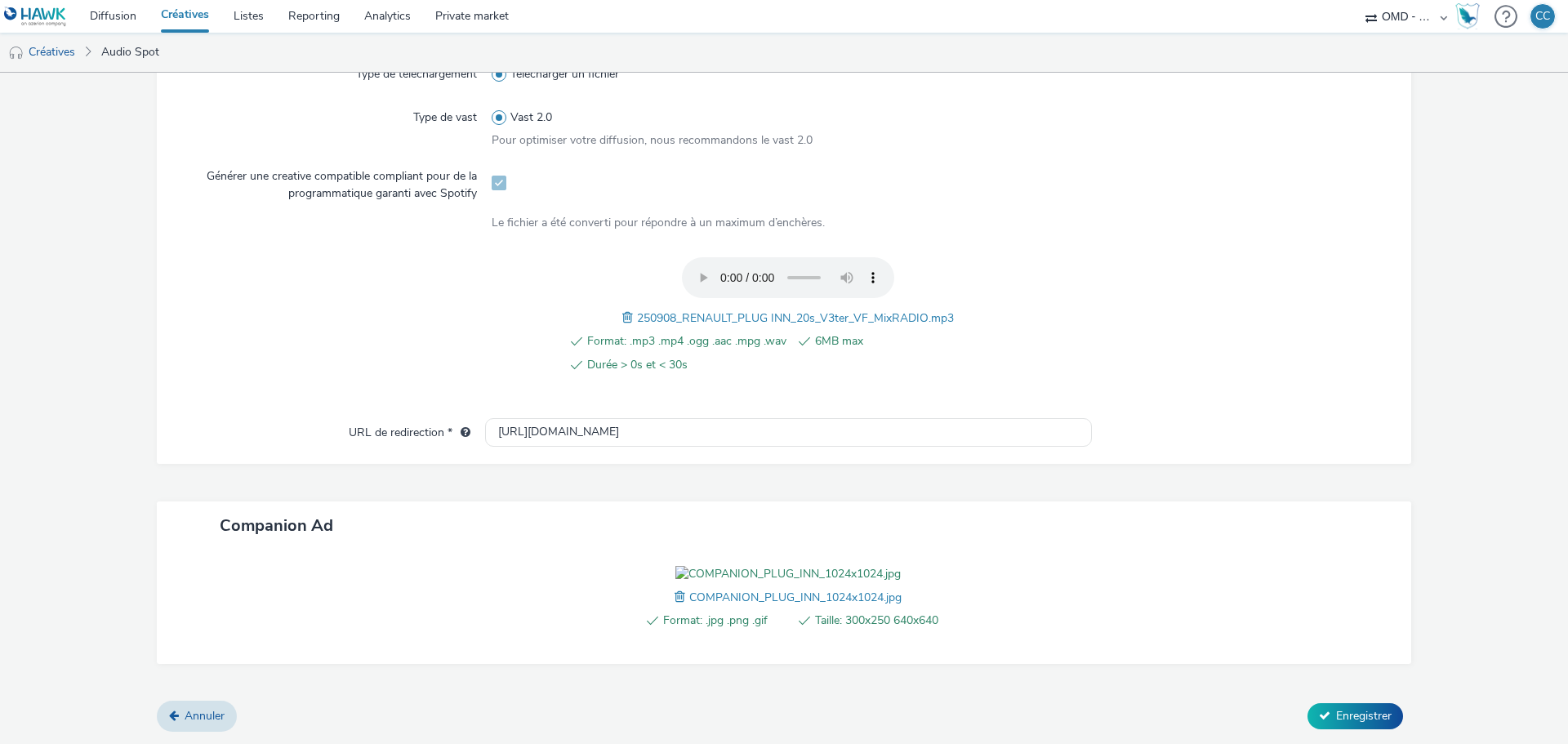
scroll to position [555, 0]
click at [1352, 710] on span "Enregistrer" at bounding box center [1364, 716] width 55 height 15
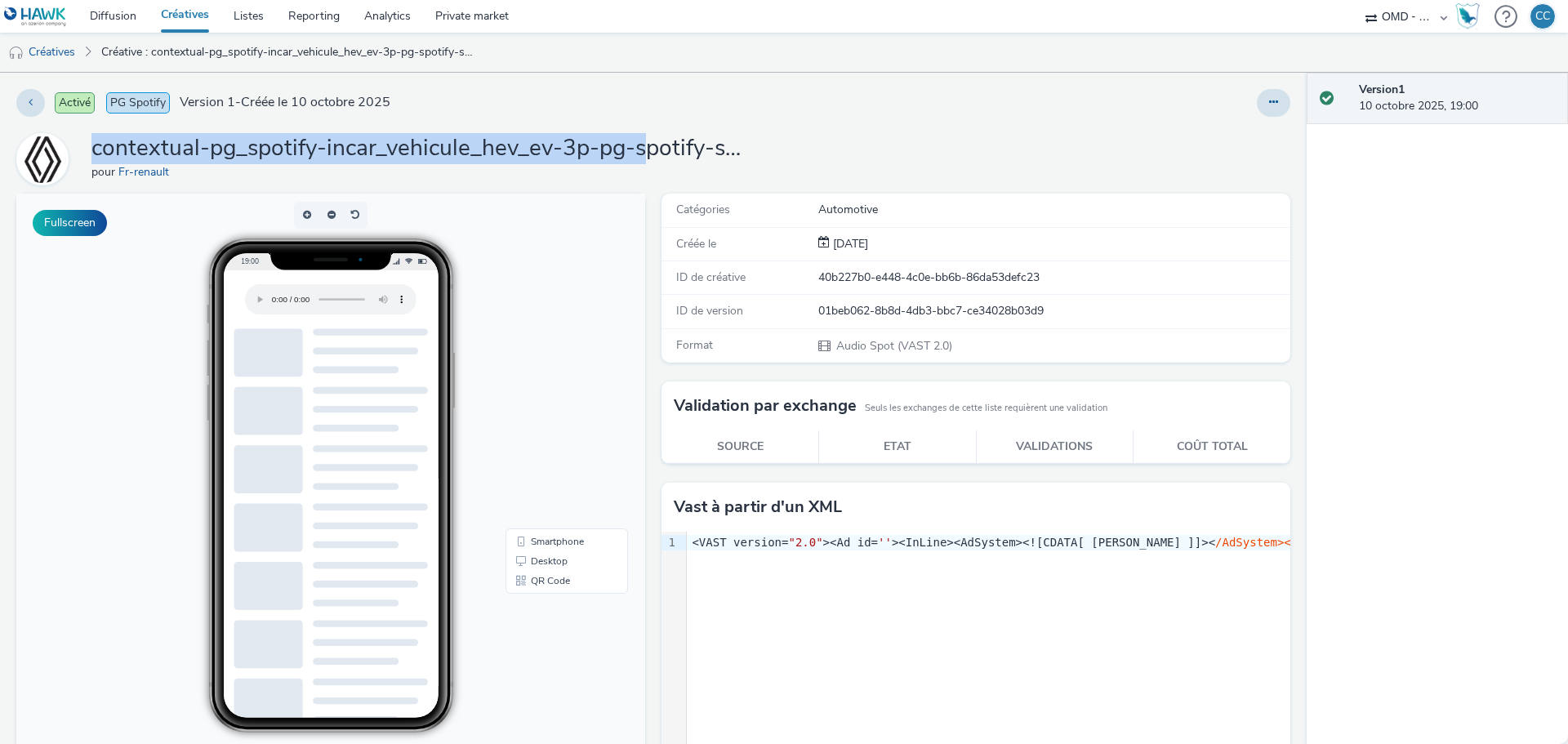
drag, startPoint x: 91, startPoint y: 154, endPoint x: 642, endPoint y: 136, distance: 551.3
click at [642, 136] on h1 "contextual-pg_spotify-incar_vehicule_hev_ev-3p-pg-spotify-s_audio-multi_devices…" at bounding box center [418, 148] width 653 height 31
copy h1 "contextual-pg_spotify-incar_vehicule_hev_ev-3p-pg-s"
click at [109, 17] on link "Diffusion" at bounding box center [113, 16] width 71 height 33
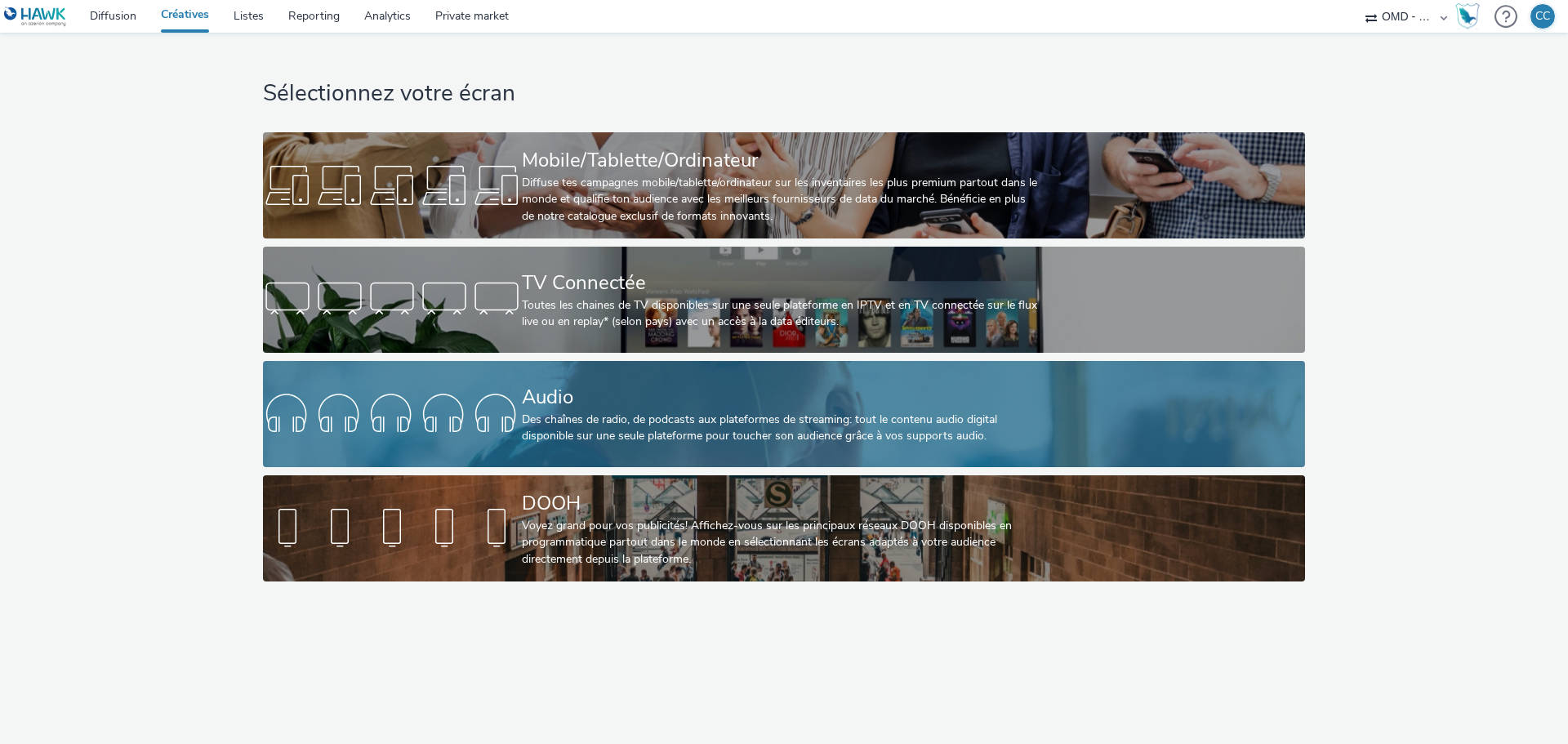
click at [672, 421] on div "Des chaînes de radio, de podcasts aux plateformes de streaming: tout le contenu…" at bounding box center [781, 429] width 518 height 33
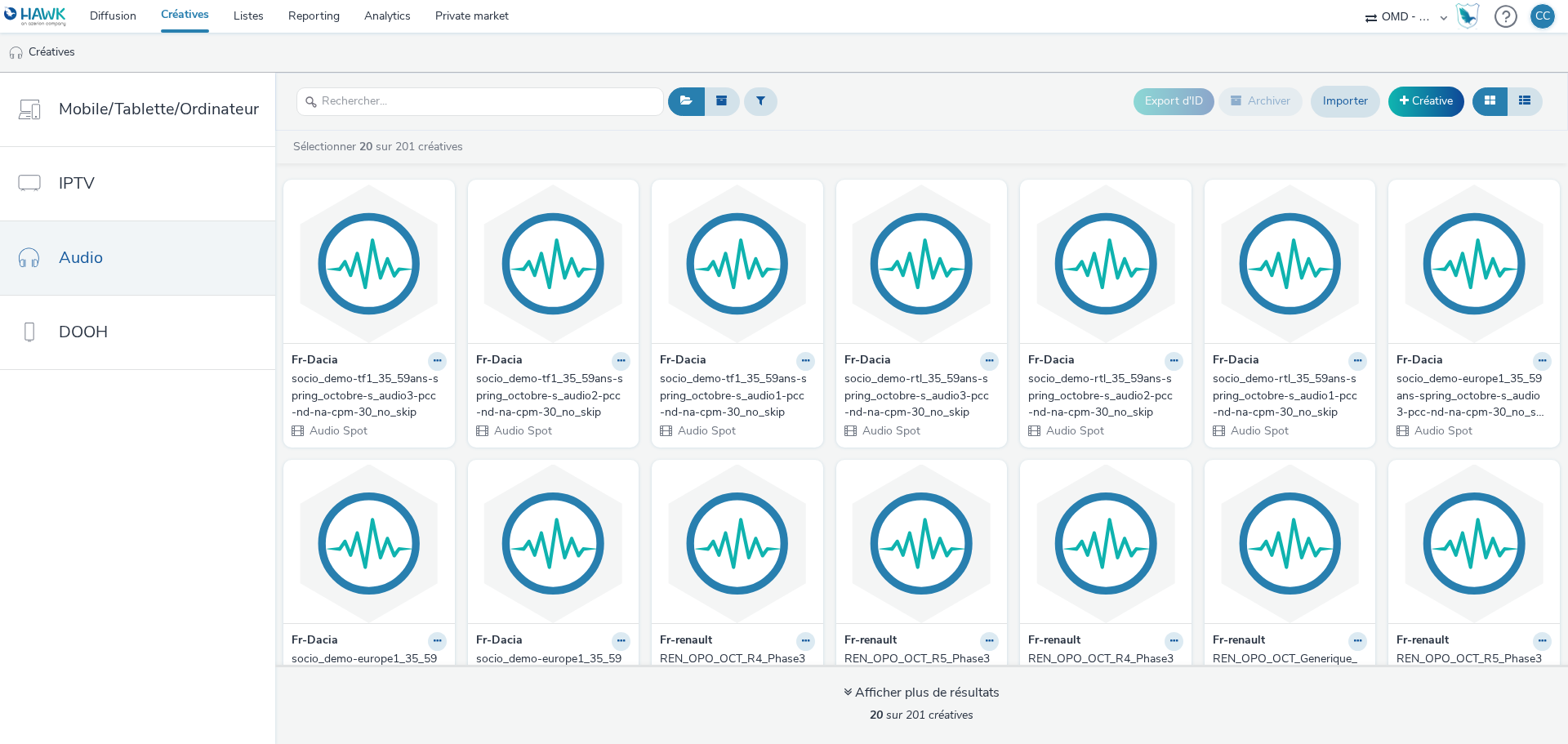
click at [733, 394] on div "socio_demo-tf1_35_59ans-spring_octobre-s_audio1-pcc-nd-na-cpm-30_no_skip" at bounding box center [734, 395] width 148 height 50
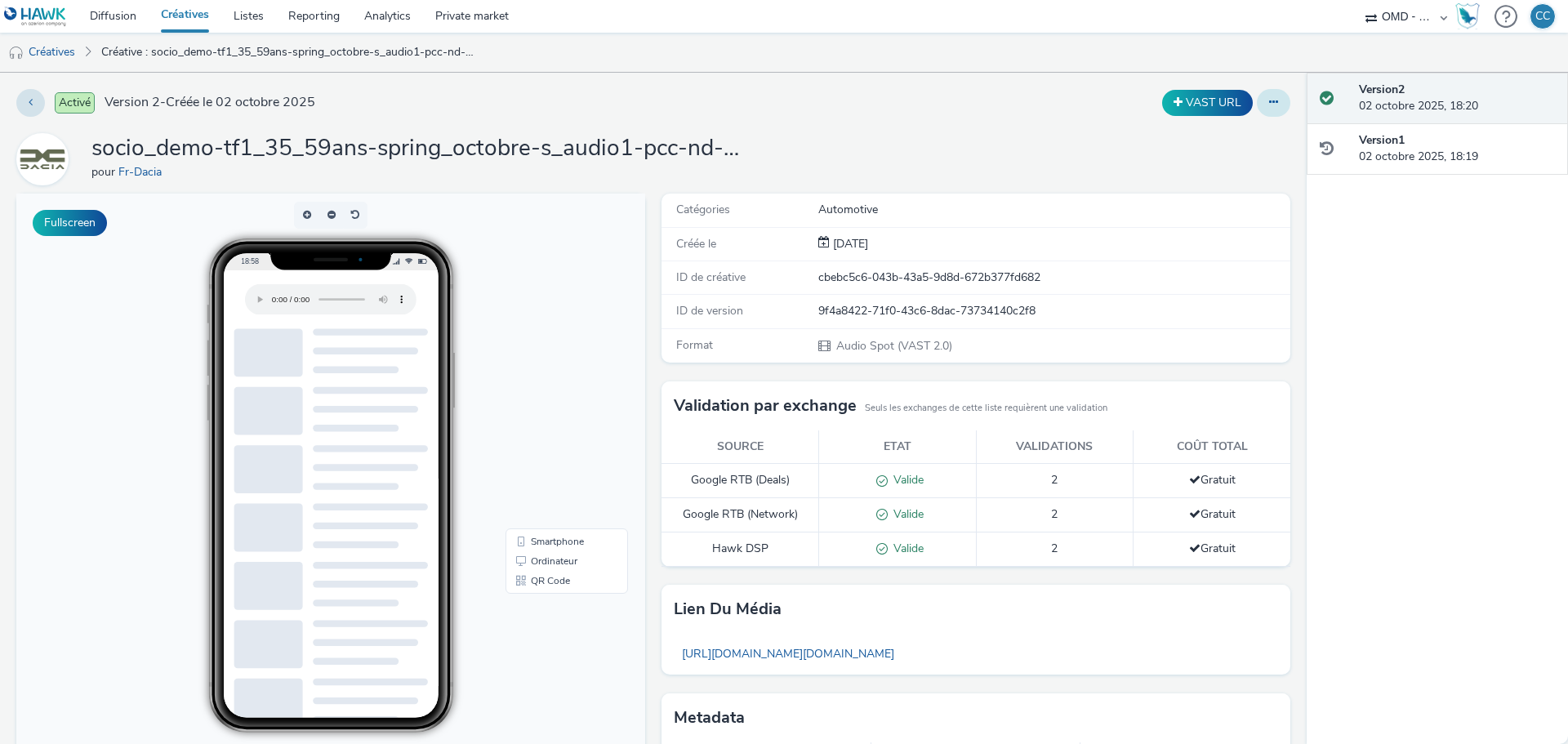
click at [1257, 103] on button at bounding box center [1273, 103] width 33 height 28
click at [1197, 146] on link "Modifier" at bounding box center [1229, 136] width 123 height 33
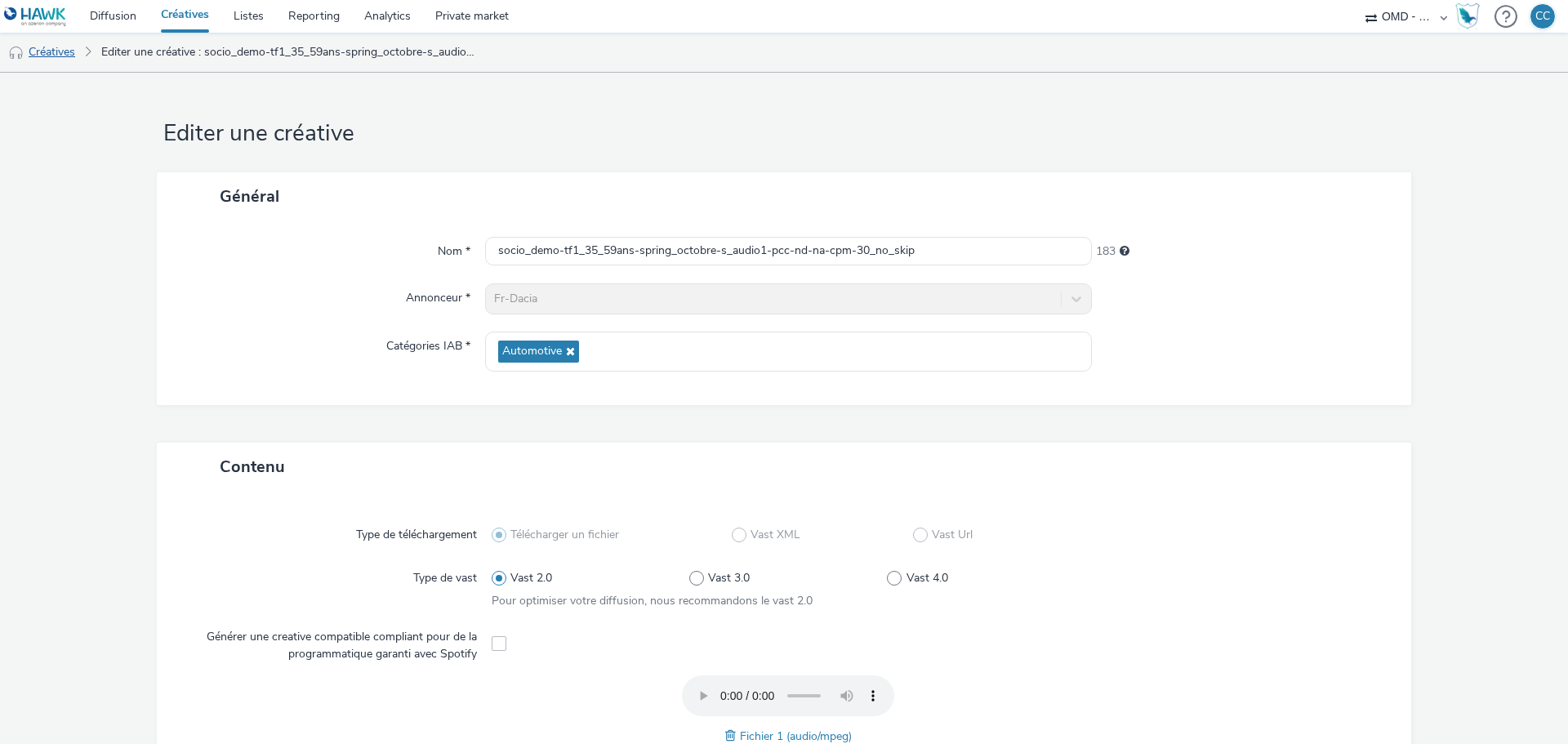
click at [71, 51] on link "Créatives" at bounding box center [42, 52] width 83 height 39
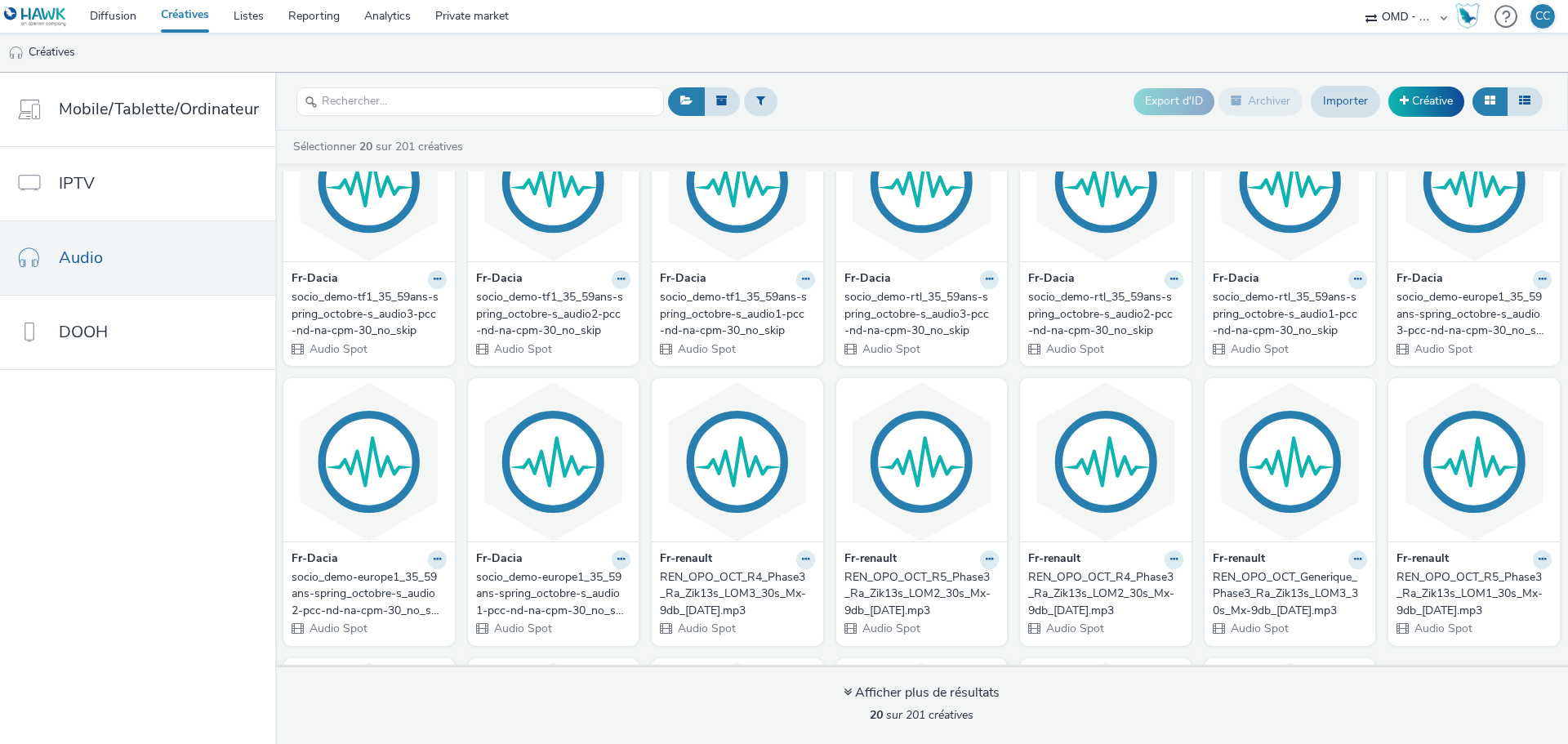
scroll to position [164, 0]
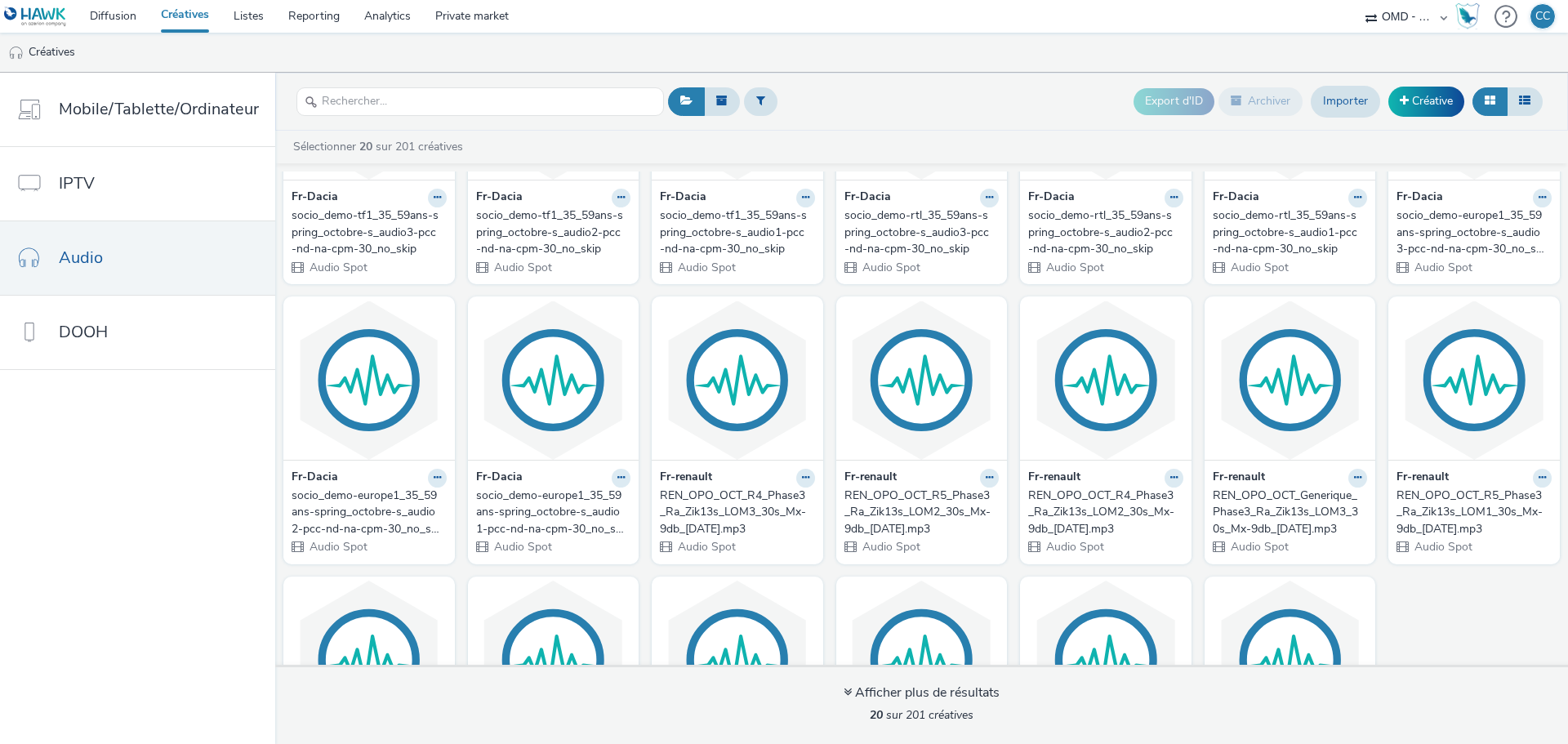
click at [922, 512] on div "REN_OPO_OCT_R5_Phase3_Ra_Zik13s_LOM2_30s_Mx-9db_[DATE].mp3" at bounding box center [919, 513] width 148 height 50
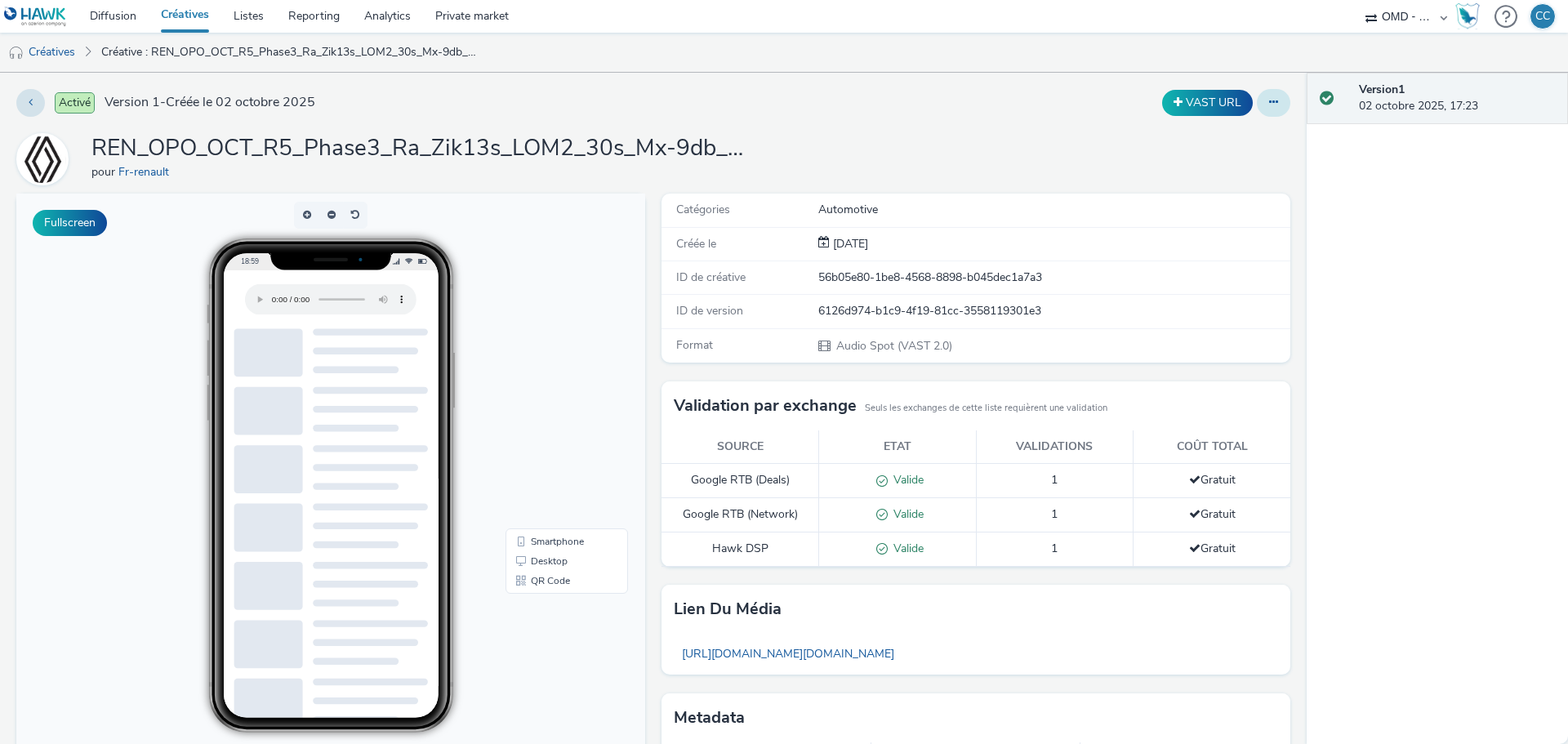
click at [1270, 106] on icon at bounding box center [1274, 102] width 9 height 12
click at [1210, 129] on link "Modifier" at bounding box center [1229, 136] width 123 height 33
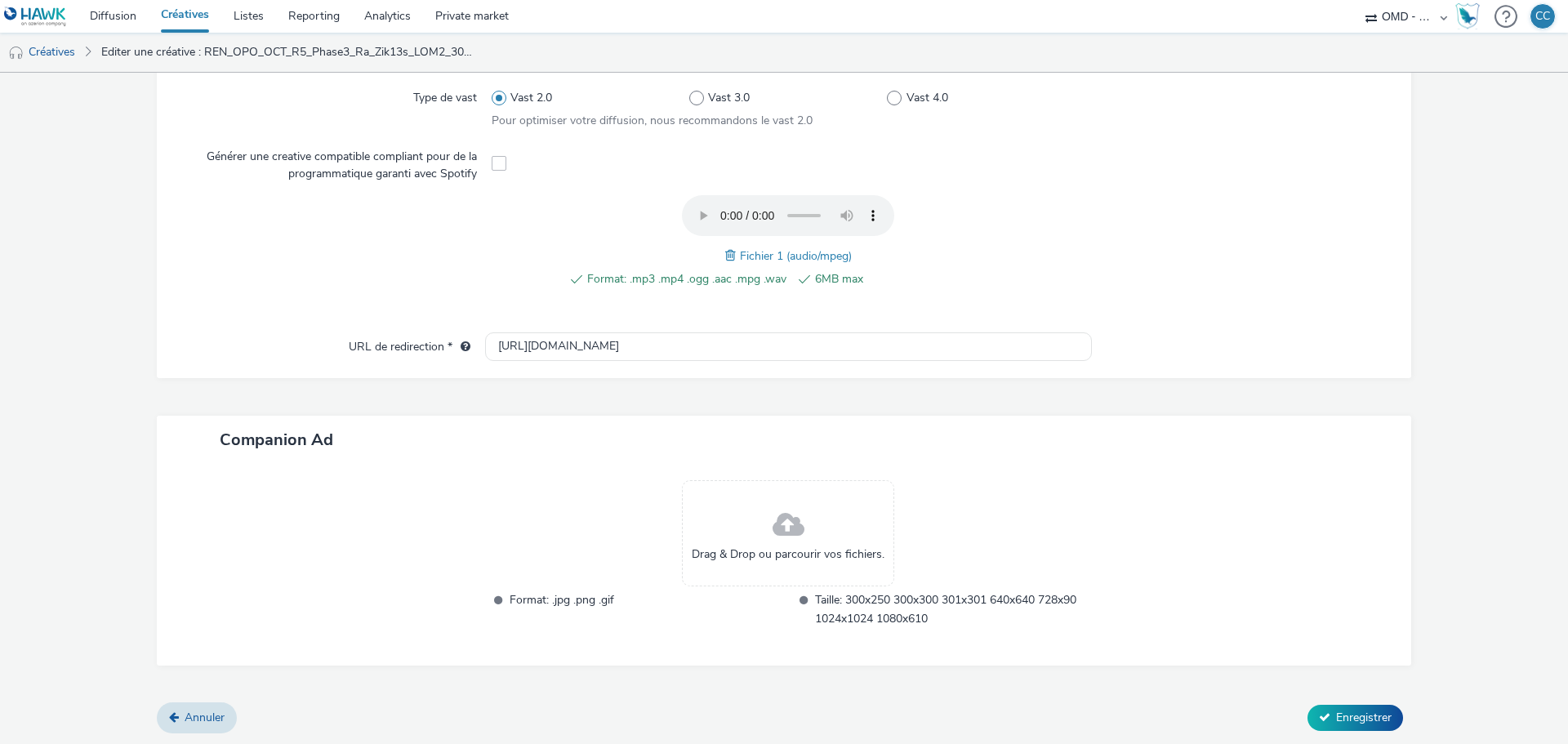
scroll to position [481, 0]
drag, startPoint x: 600, startPoint y: 344, endPoint x: 470, endPoint y: 344, distance: 130.0
click at [470, 344] on div "URL de redirection * [URL][DOMAIN_NAME]" at bounding box center [784, 346] width 1222 height 30
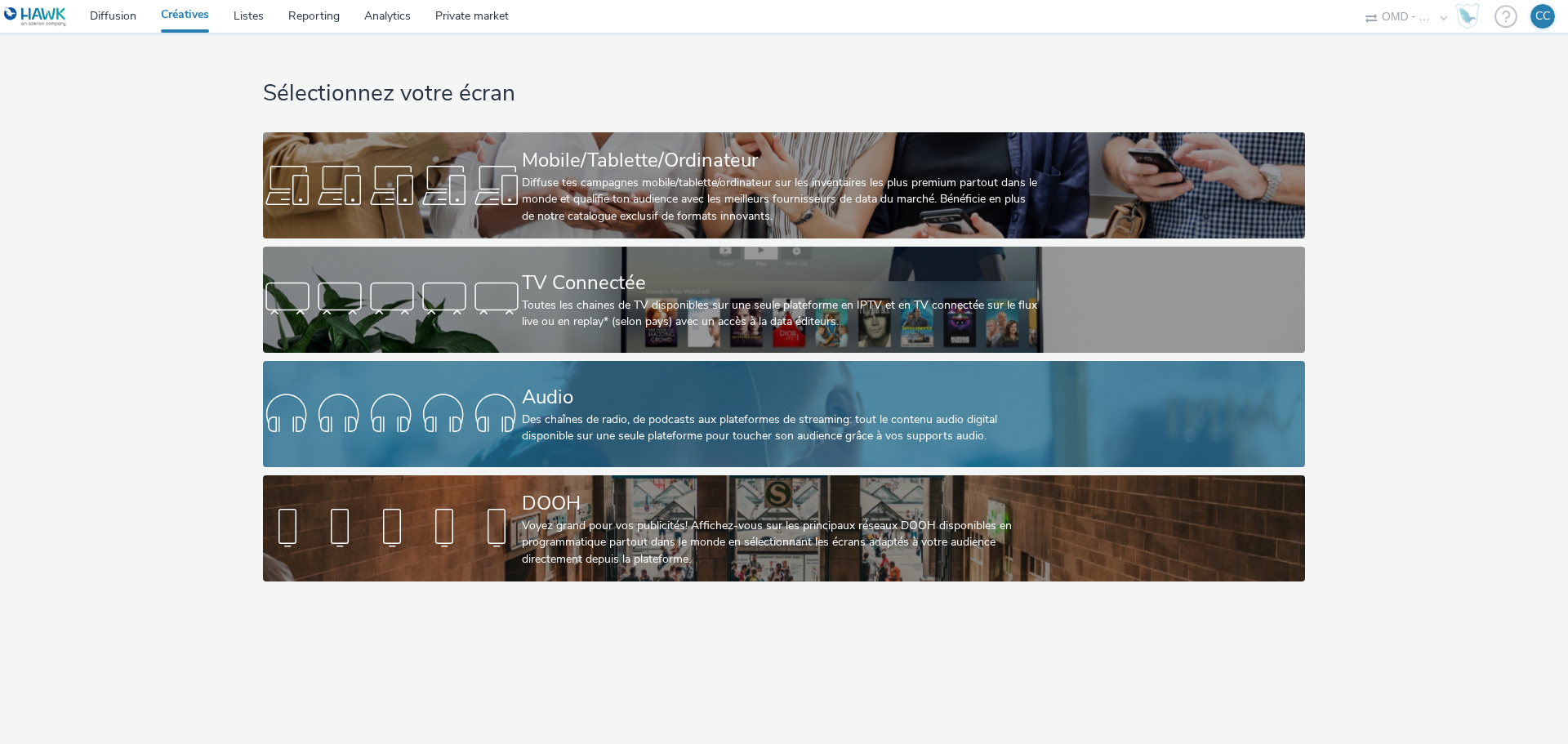
click at [650, 391] on div "Audio" at bounding box center [781, 398] width 518 height 29
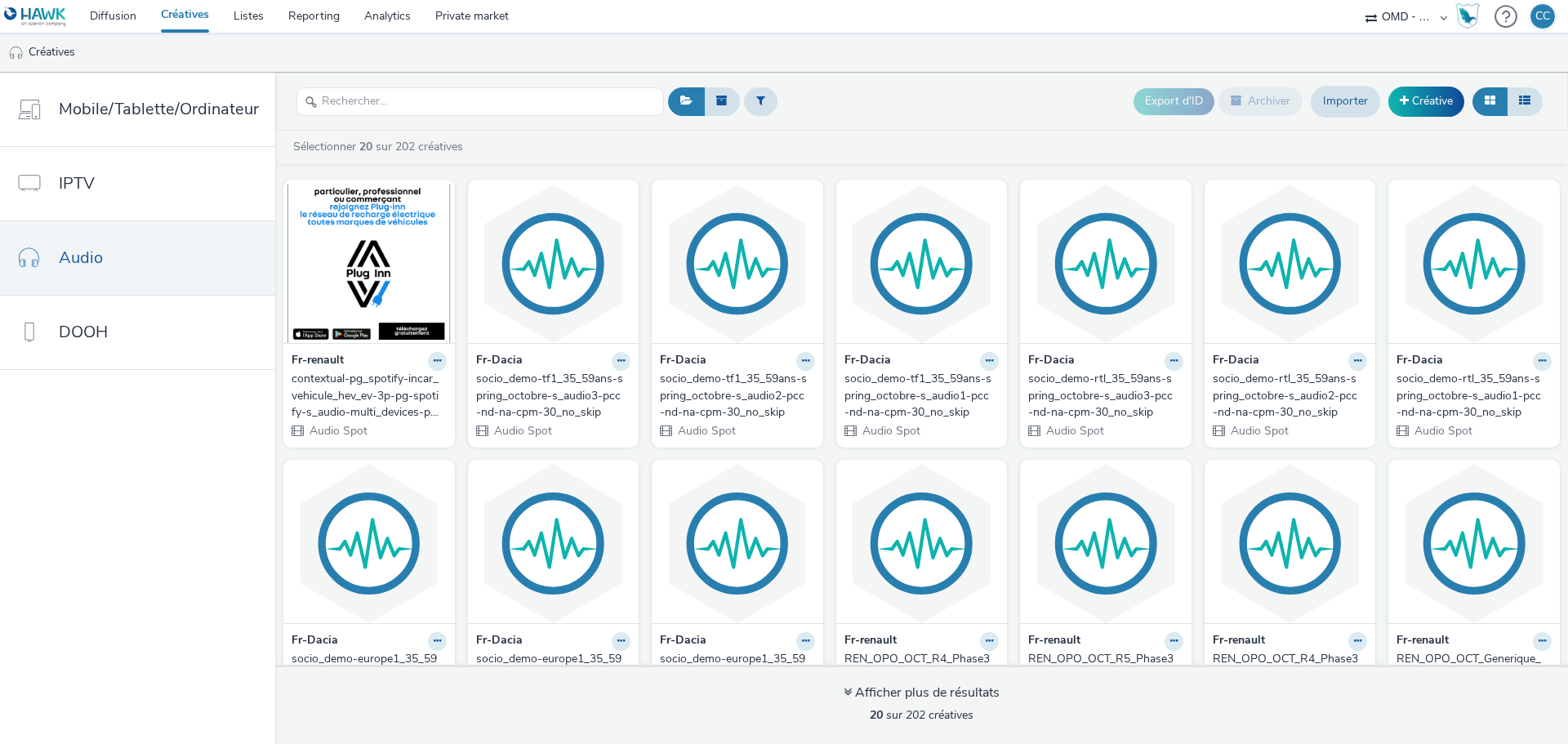
click at [359, 388] on div "contextual-pg_spotify-incar_vehicule_hev_ev-3p-pg-spotify-s_audio-multi_devices…" at bounding box center [366, 395] width 148 height 50
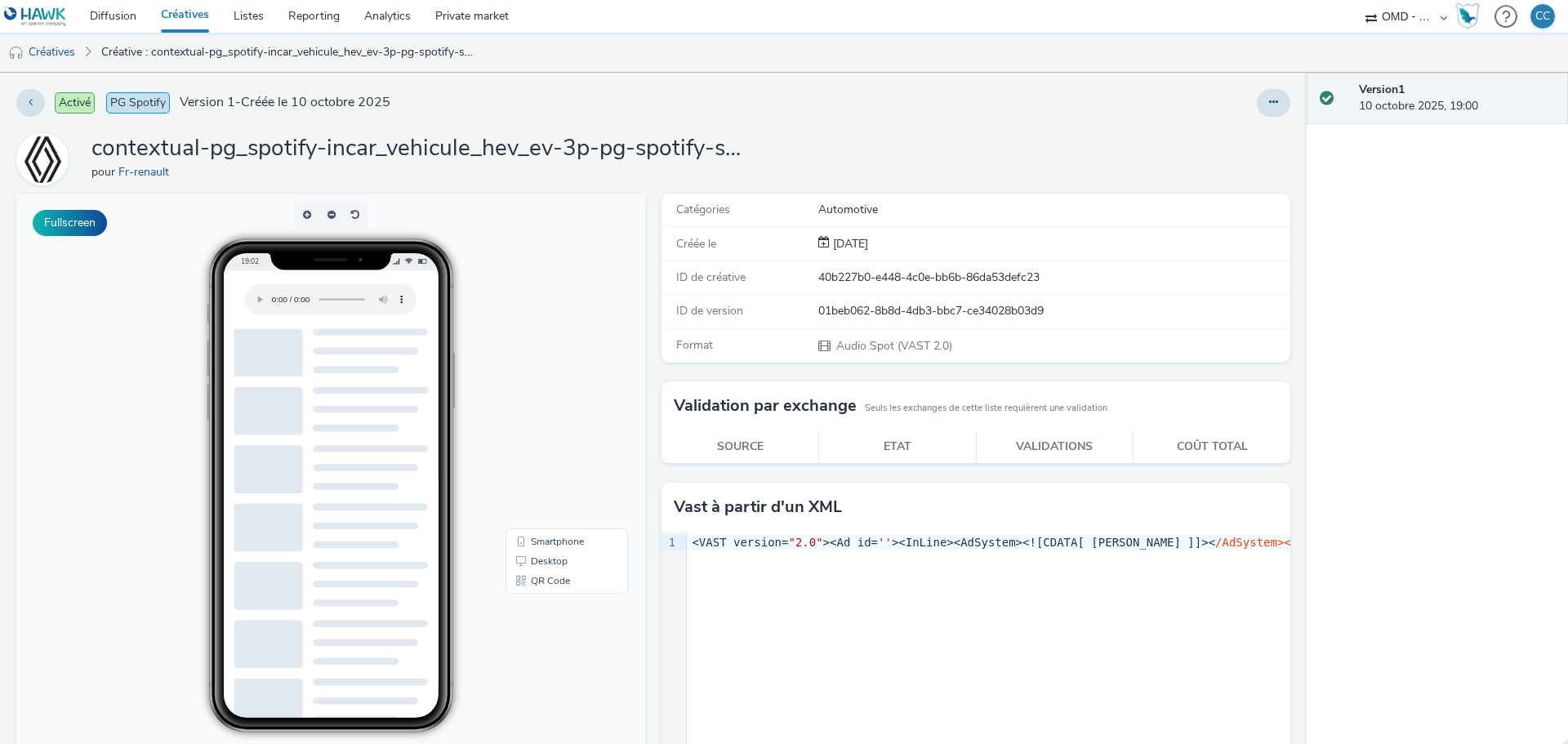
click at [149, 94] on span "PG Spotify" at bounding box center [137, 102] width 63 height 21
click at [283, 95] on span "Version 1 - Créée le 10 octobre 2025" at bounding box center [285, 102] width 211 height 19
click at [1271, 100] on button at bounding box center [1273, 103] width 33 height 28
click at [1231, 133] on link "Modifier" at bounding box center [1229, 136] width 123 height 33
